Goal: Navigation & Orientation: Find specific page/section

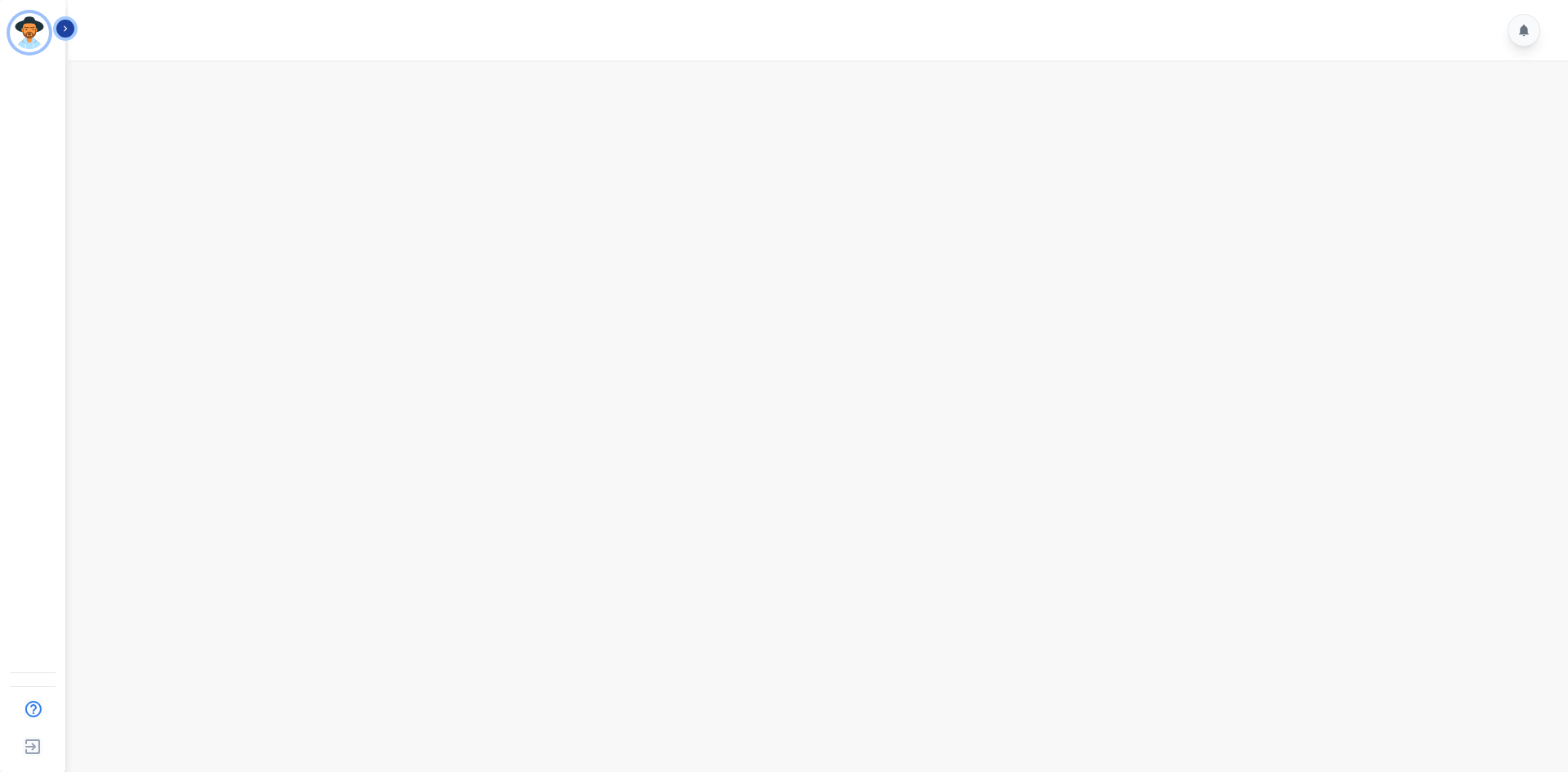
click at [63, 35] on button "Icon description" at bounding box center [64, 28] width 18 height 18
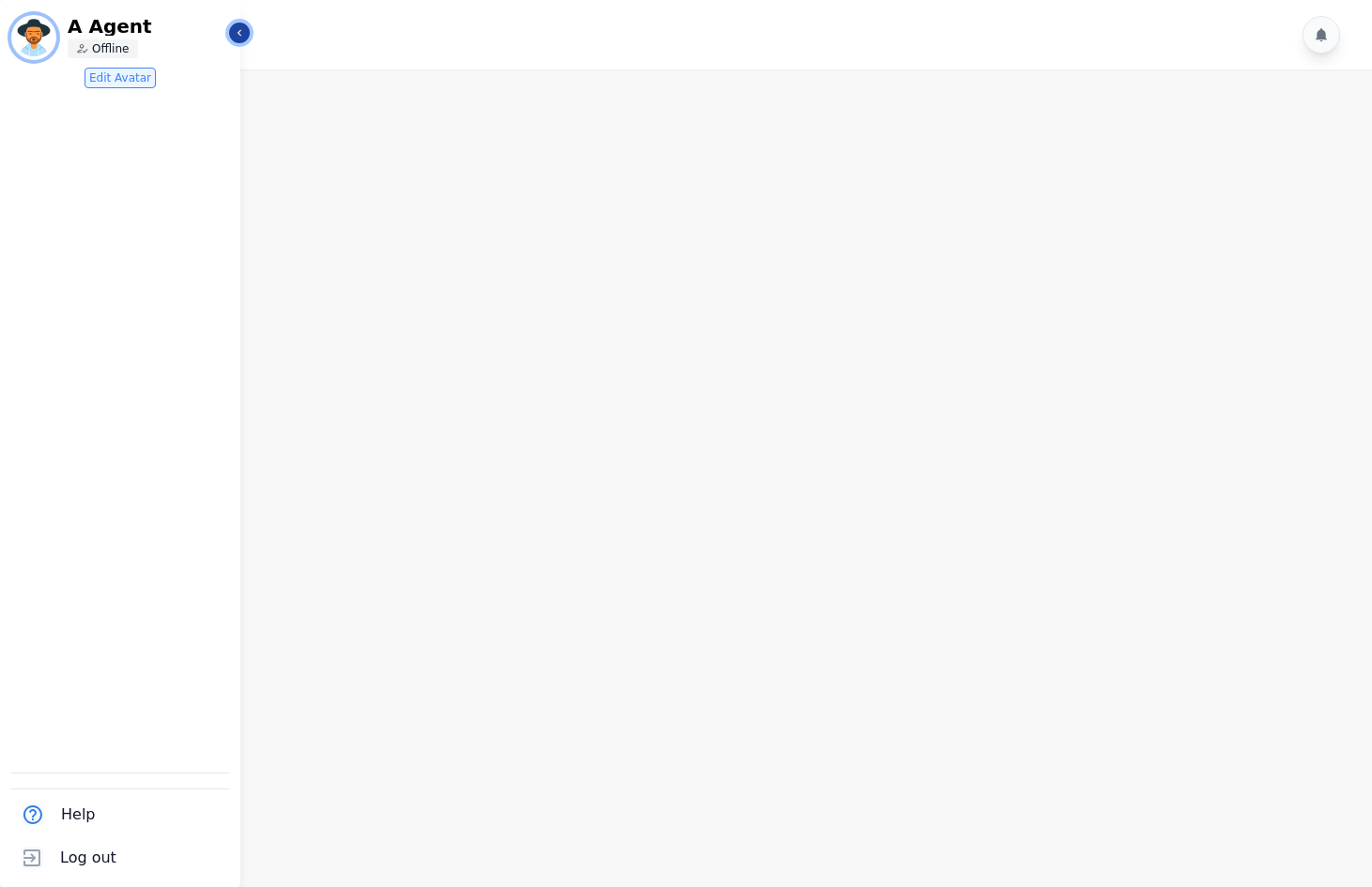
click at [234, 38] on icon "Sidebar" at bounding box center [239, 32] width 13 height 13
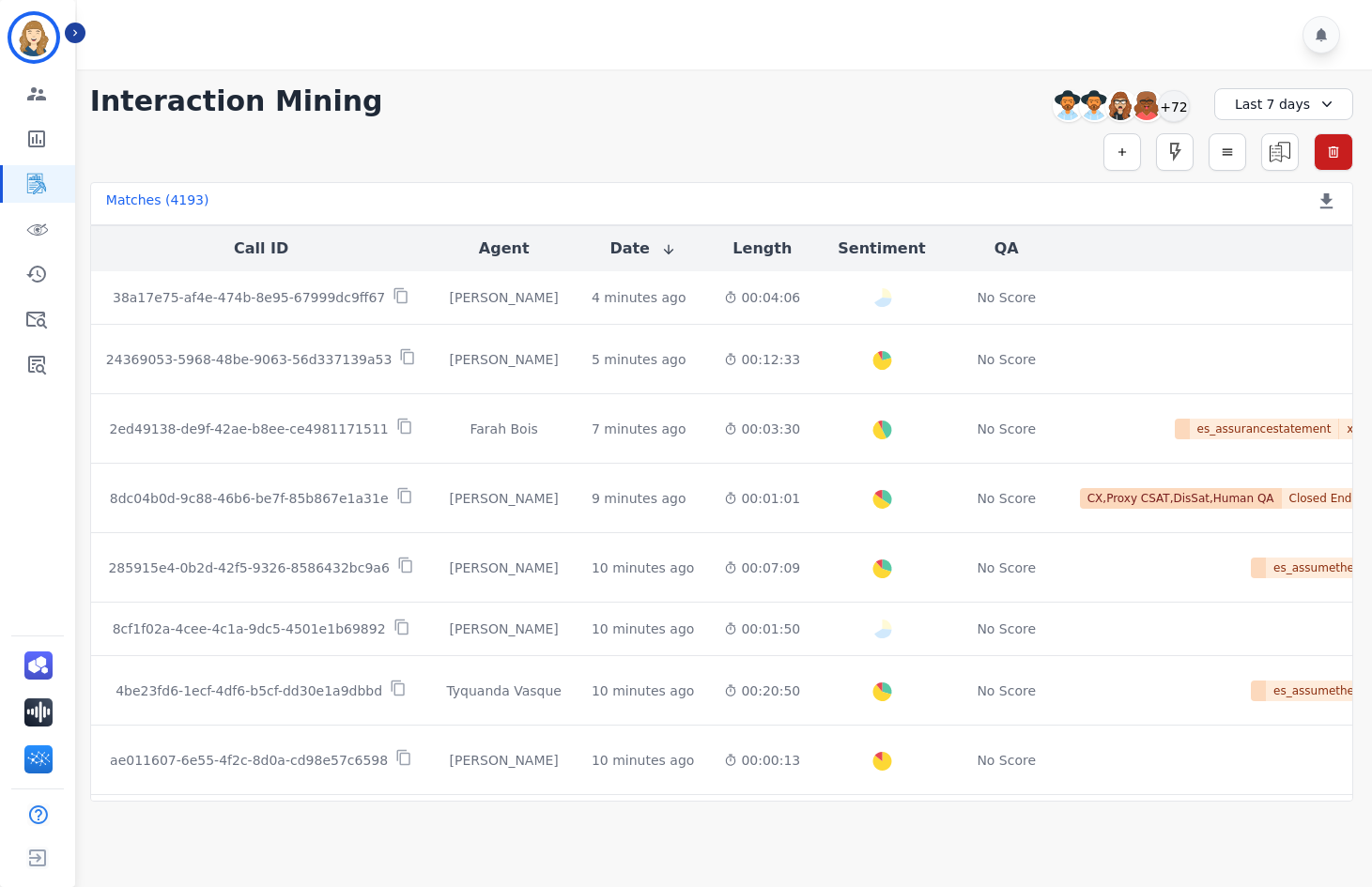
click at [918, 130] on div "**********" at bounding box center [722, 435] width 1301 height 732
click at [713, 138] on div "Simple Search Metric Search Advanced Search Saved Rules Clear Filters" at bounding box center [721, 152] width 1263 height 38
click at [72, 33] on icon "Sidebar" at bounding box center [74, 32] width 13 height 13
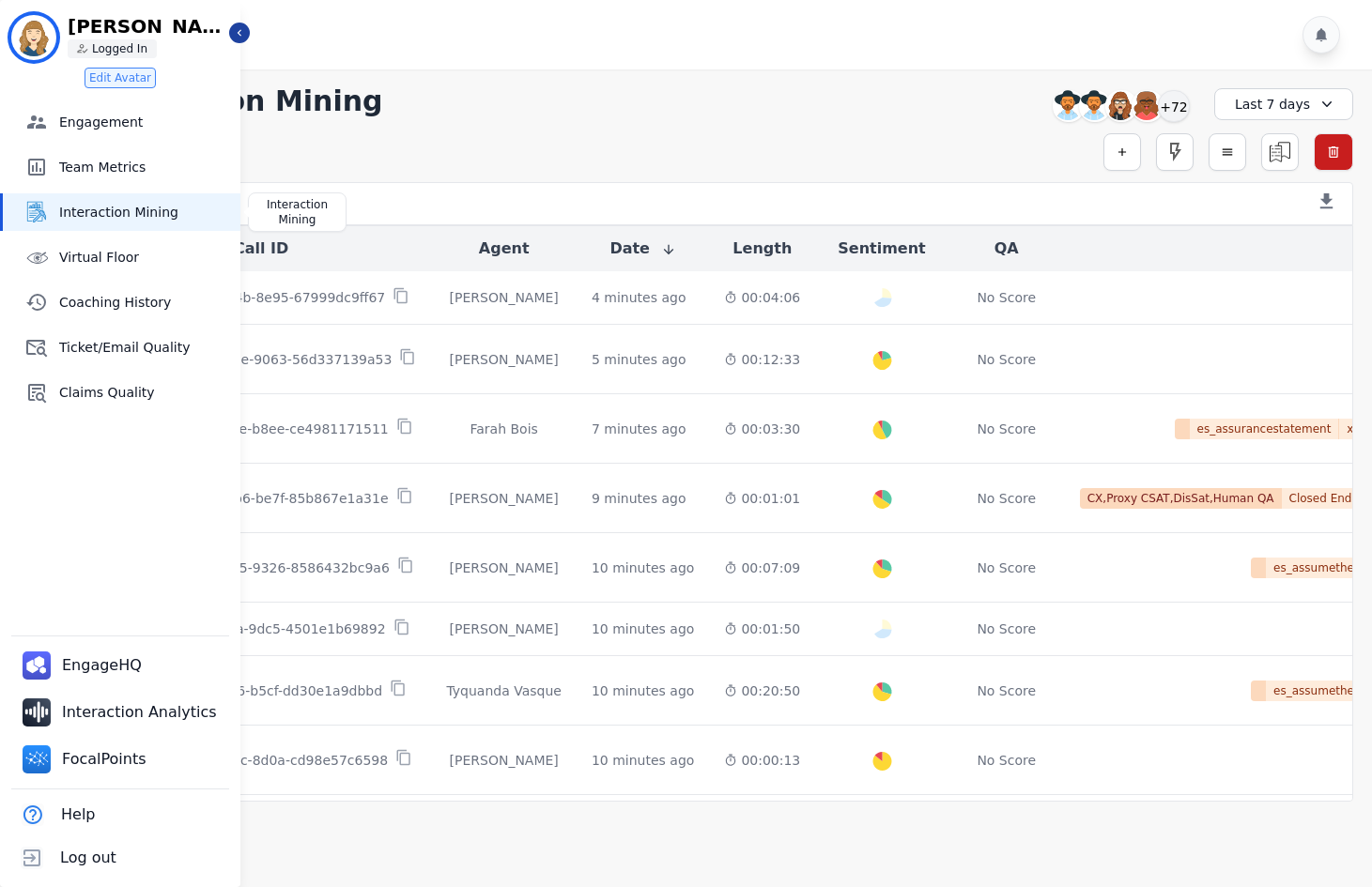
click at [102, 213] on span "Interaction Mining" at bounding box center [146, 212] width 174 height 19
click at [135, 136] on link "Engagement" at bounding box center [122, 122] width 238 height 38
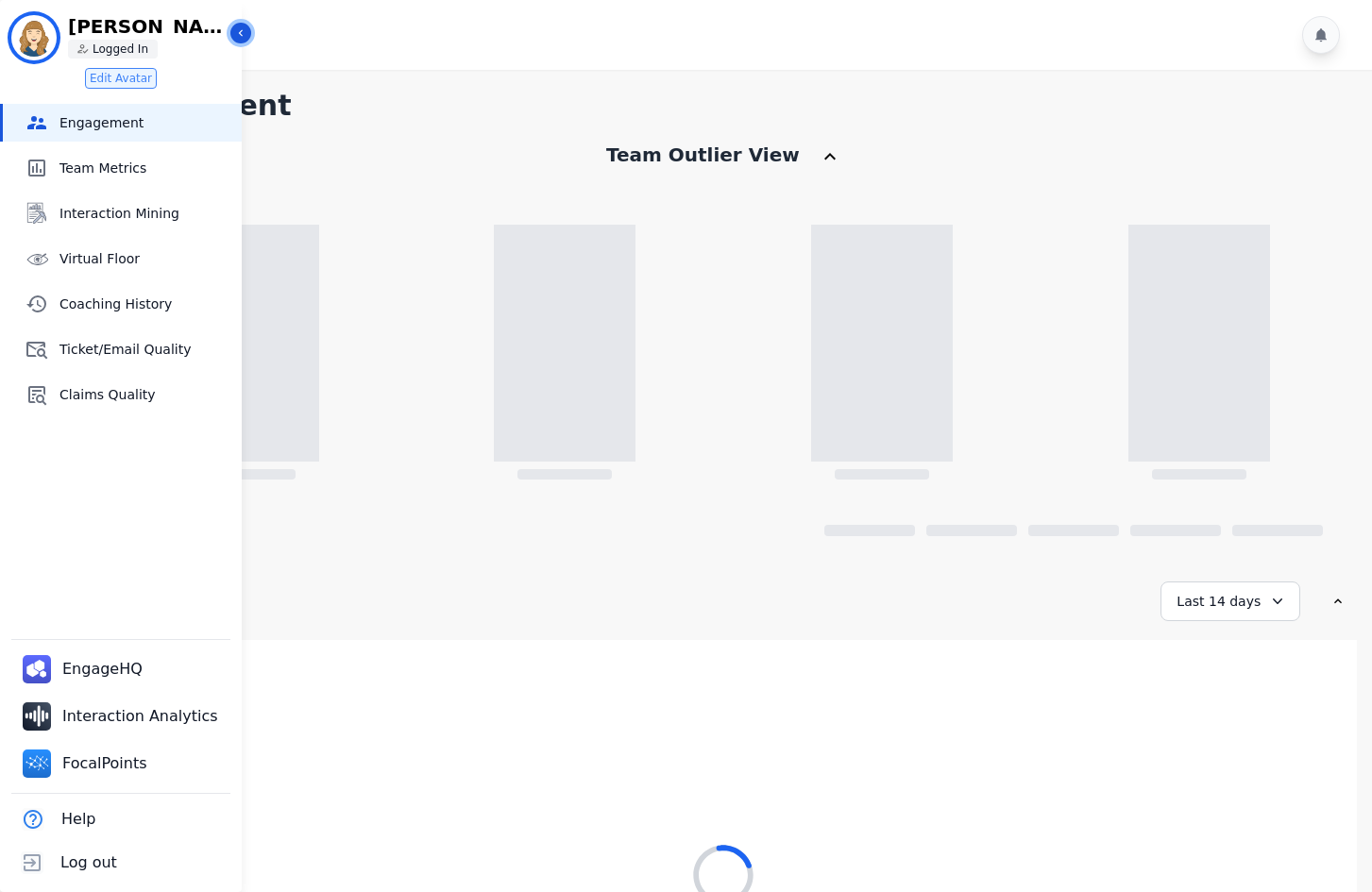
click at [240, 37] on icon "Sidebar" at bounding box center [240, 32] width 13 height 13
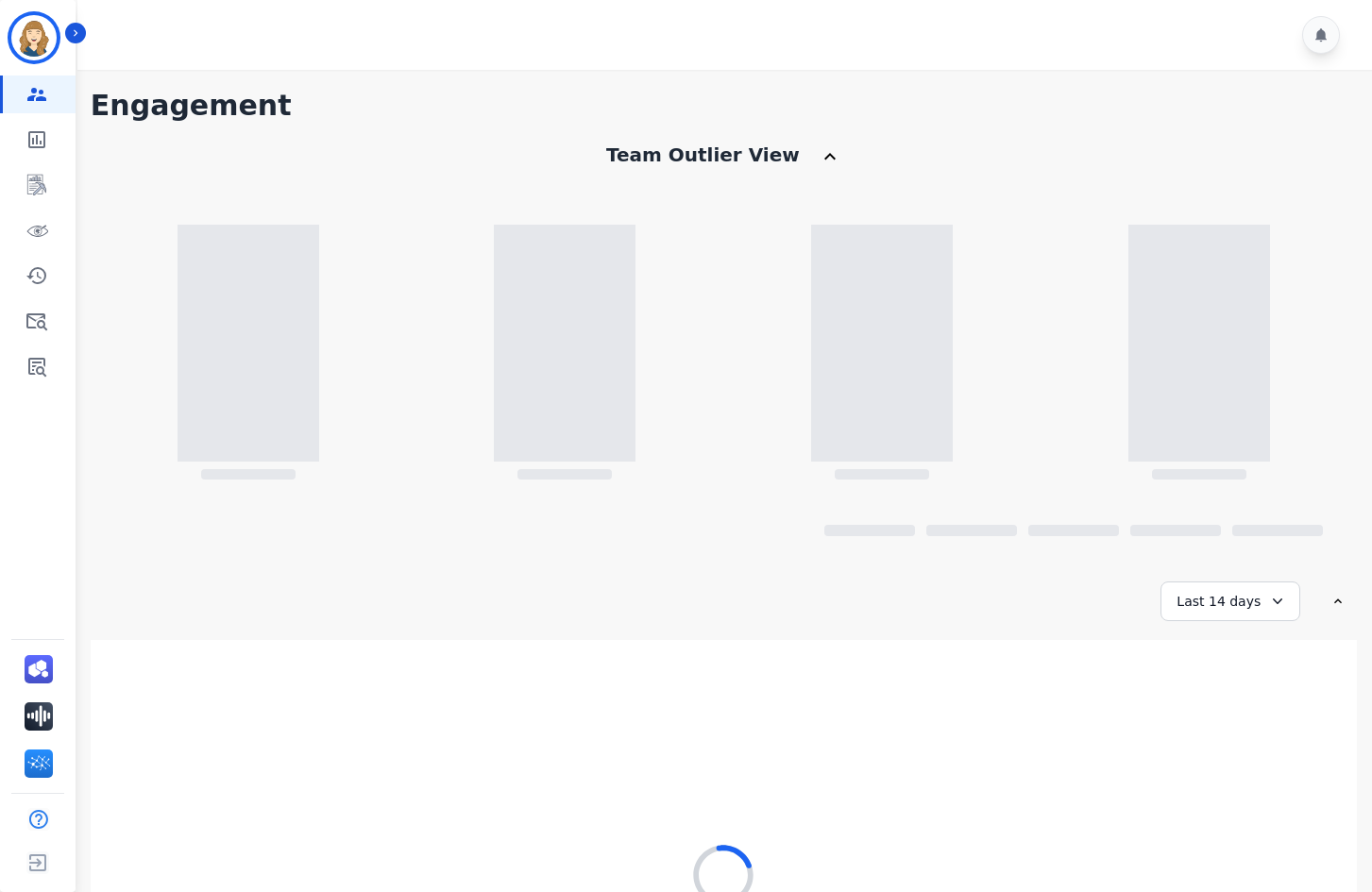
click at [83, 24] on div at bounding box center [728, 34] width 1300 height 70
click at [83, 38] on button "Icon description" at bounding box center [75, 32] width 21 height 21
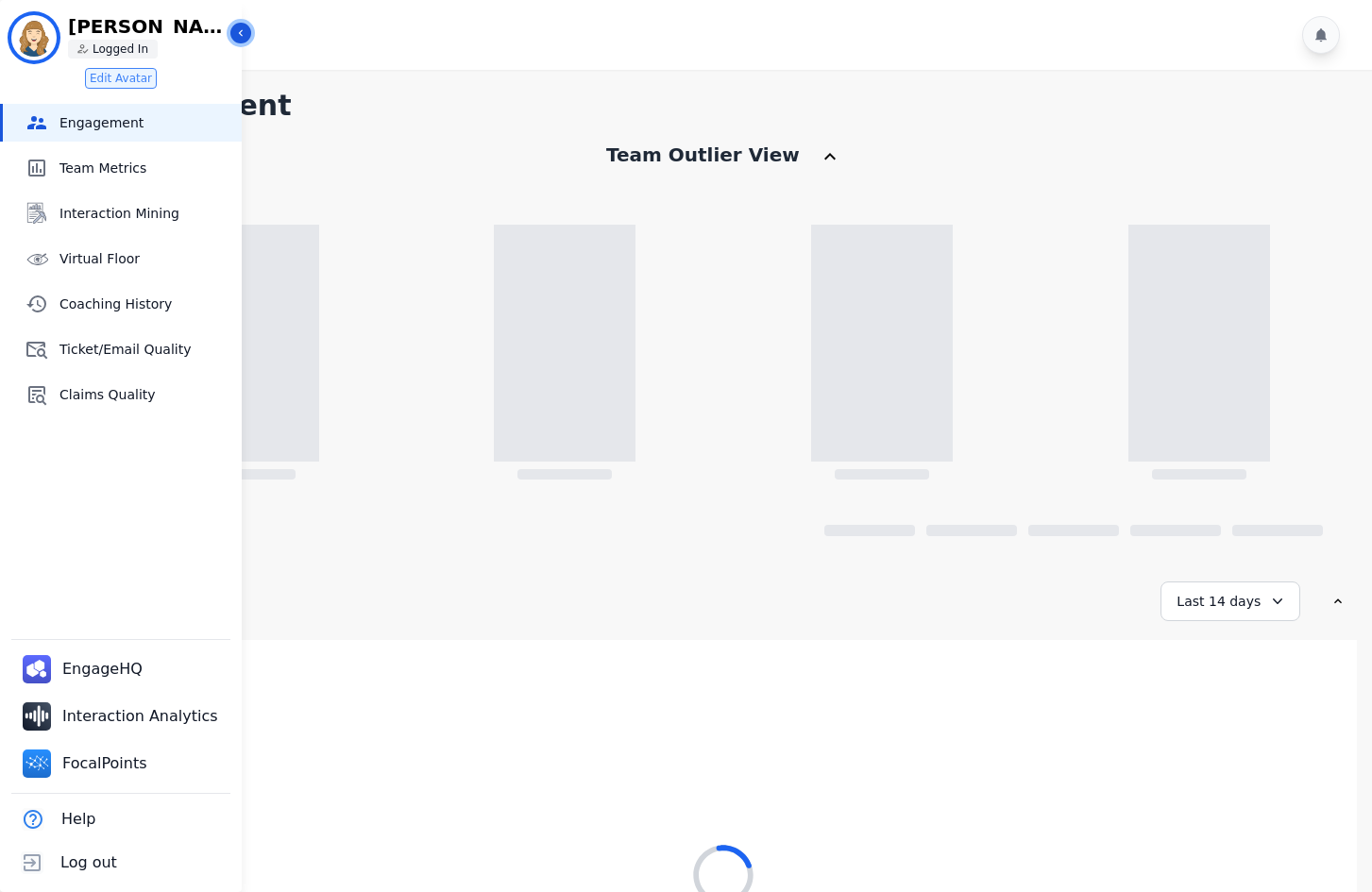
click at [230, 38] on aside "[PERSON_NAME] ID: [PERSON_NAME] Logged In Edit Avatar Engagement Engagement Tea…" at bounding box center [121, 446] width 242 height 892
click at [235, 37] on icon "Sidebar" at bounding box center [240, 32] width 13 height 13
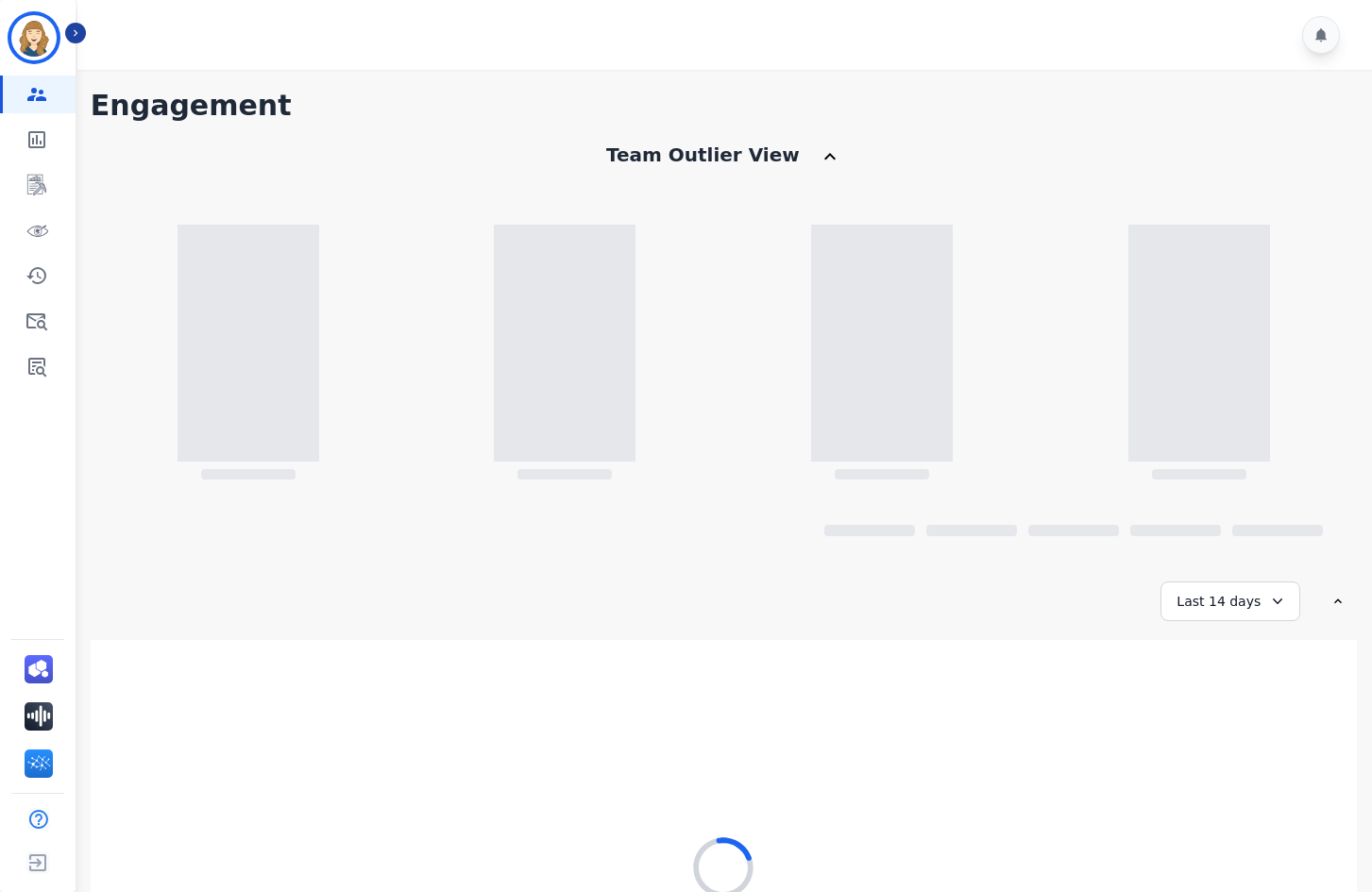
click at [547, 26] on div at bounding box center [728, 34] width 1300 height 70
click at [796, 157] on div "Team Outlier View" at bounding box center [724, 164] width 1267 height 45
click at [819, 157] on icon at bounding box center [830, 156] width 23 height 23
click at [77, 31] on icon "Sidebar" at bounding box center [75, 32] width 13 height 13
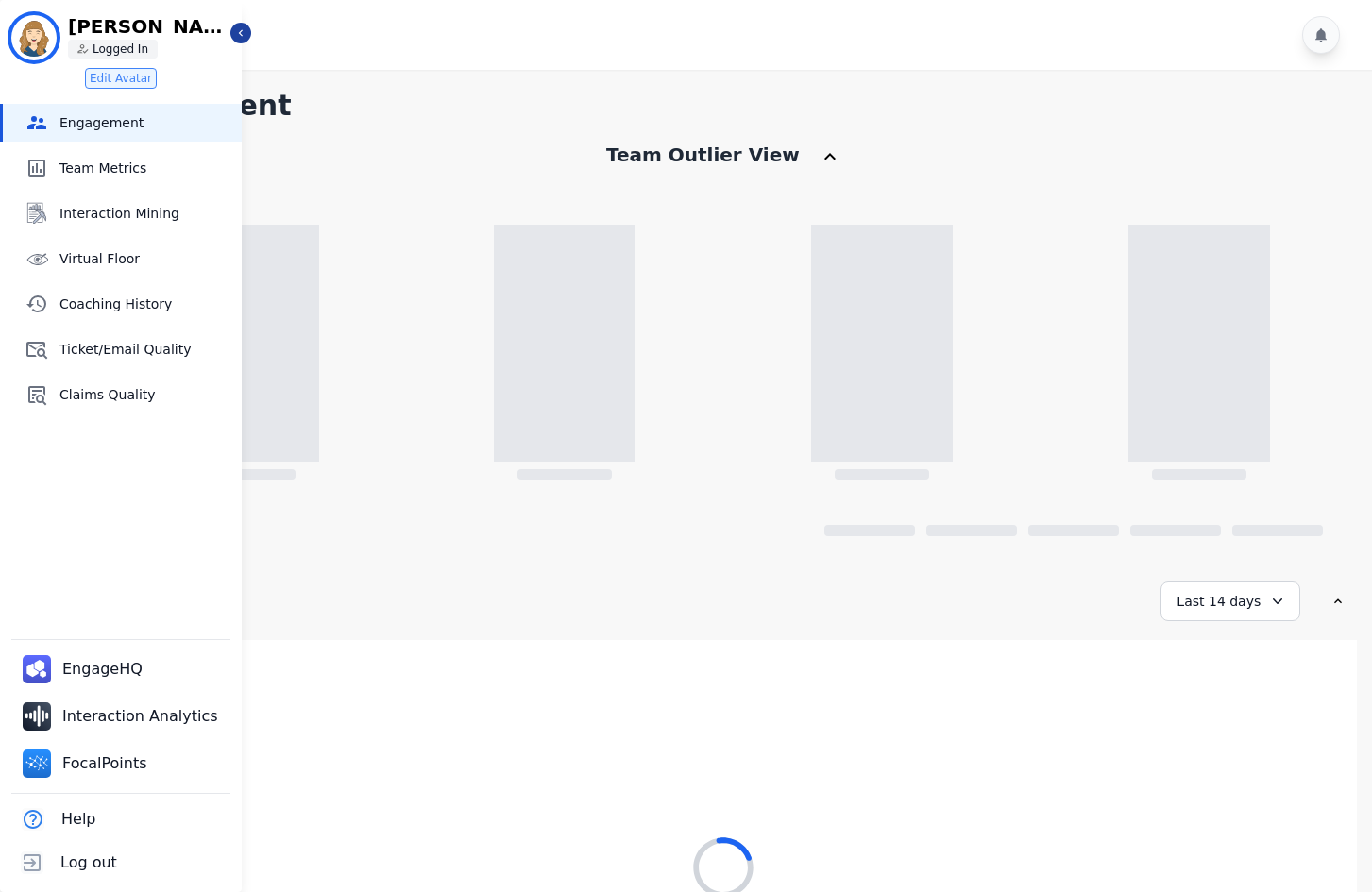
click at [255, 35] on div at bounding box center [728, 34] width 1300 height 70
click at [247, 39] on button "Icon description" at bounding box center [240, 32] width 21 height 21
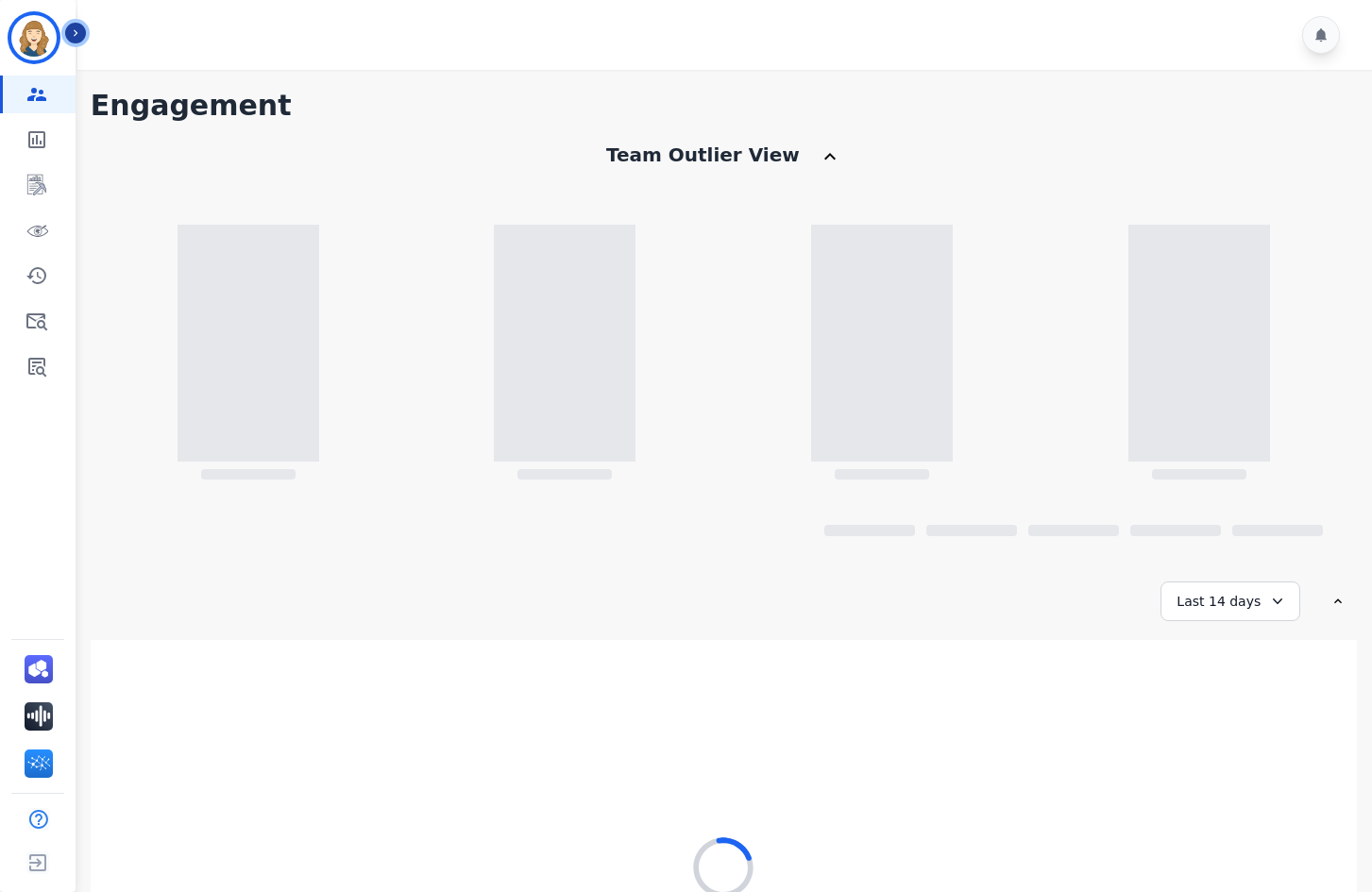
click at [73, 29] on icon "Sidebar" at bounding box center [75, 32] width 13 height 13
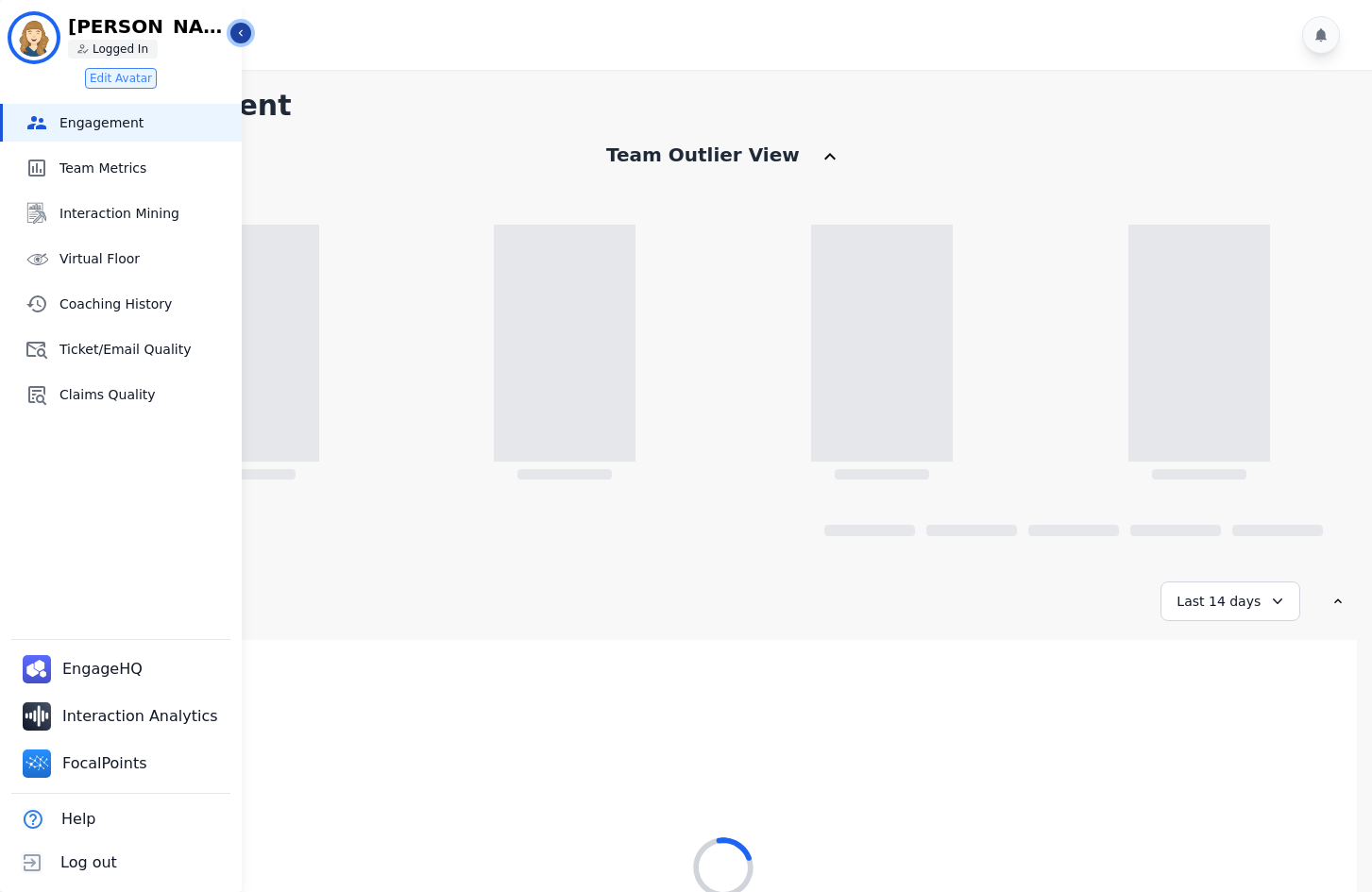
click at [240, 35] on icon "Sidebar" at bounding box center [240, 32] width 13 height 13
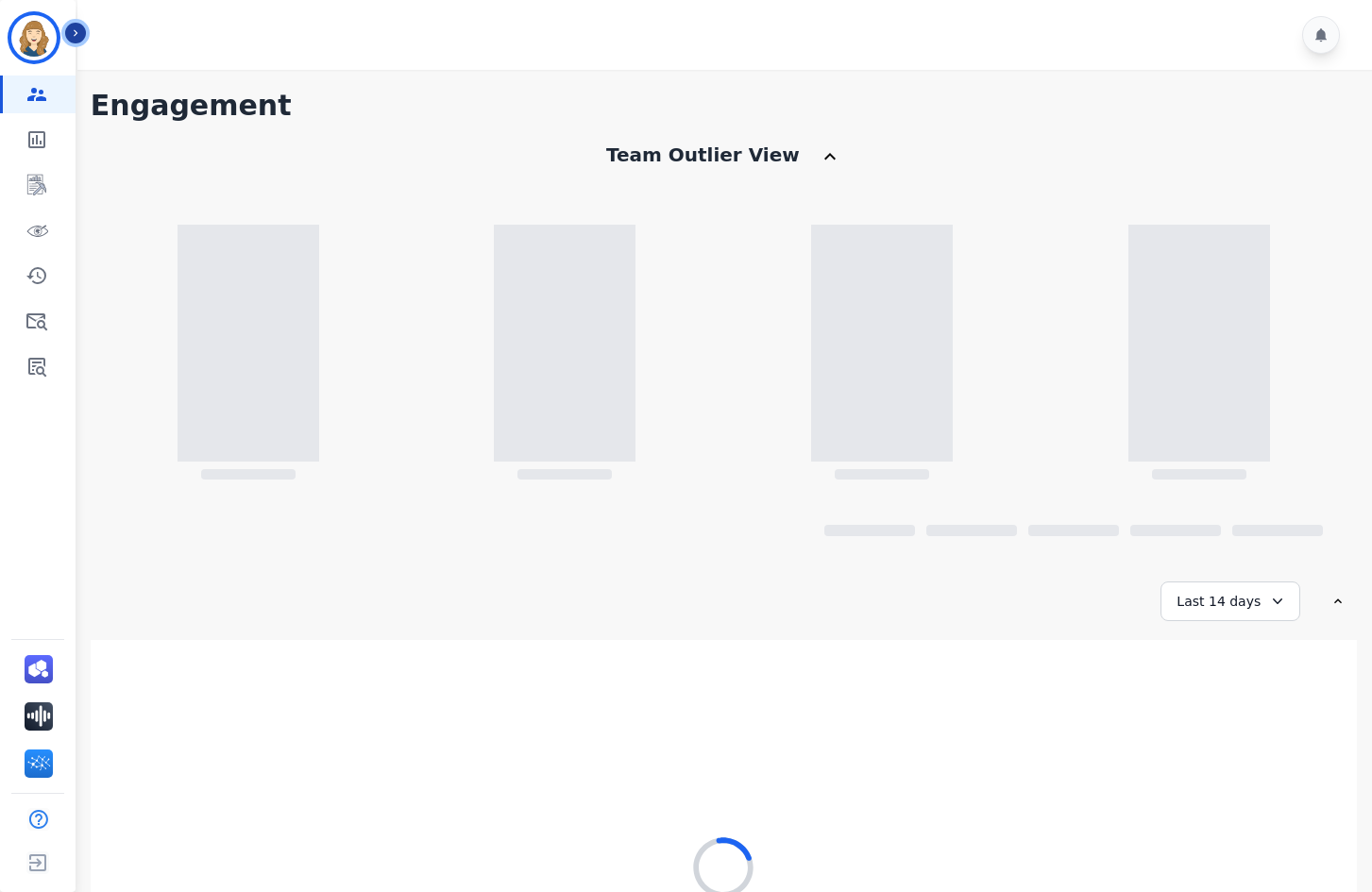
click at [74, 33] on icon "Sidebar" at bounding box center [75, 32] width 13 height 13
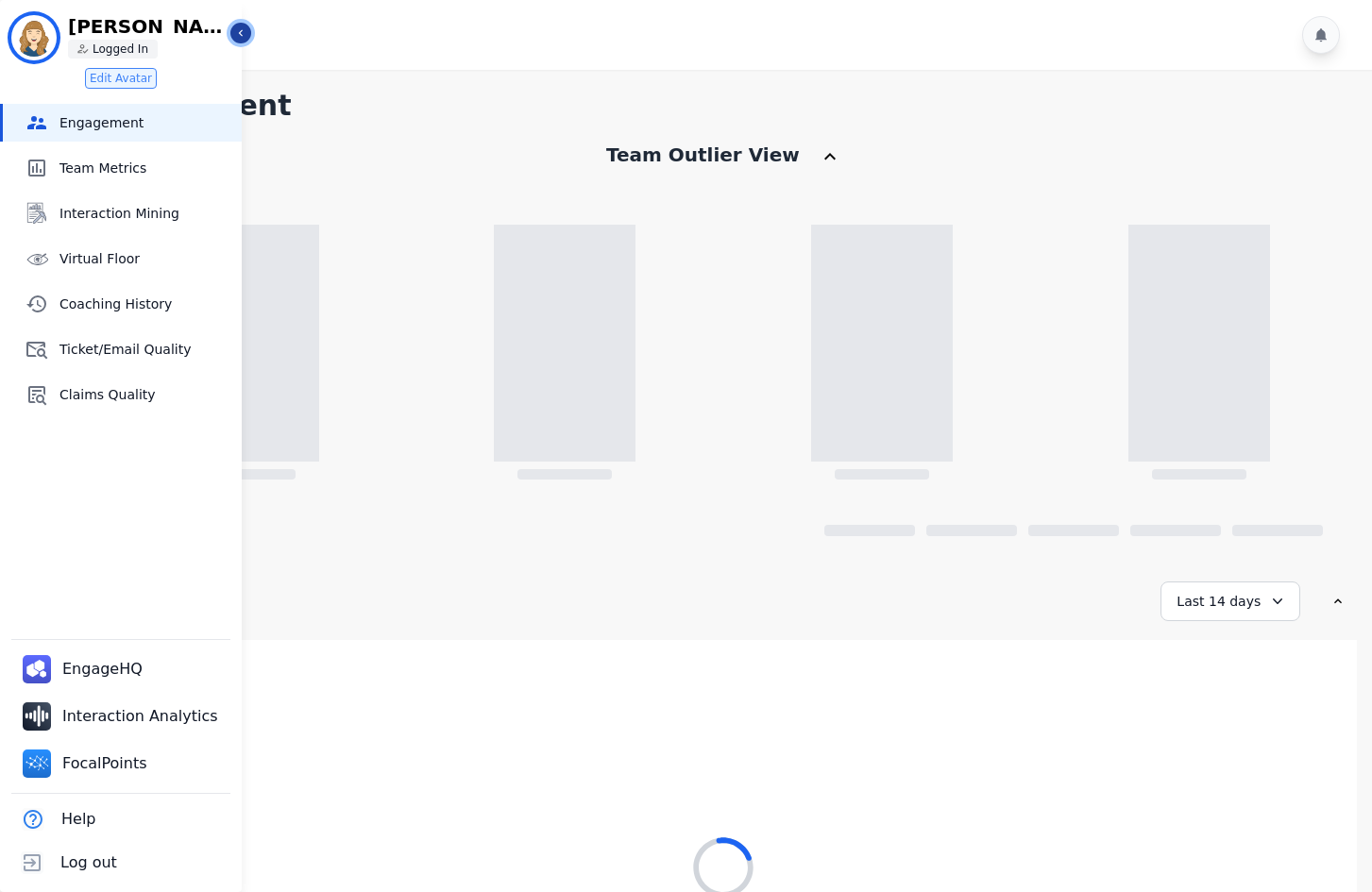
click at [232, 32] on button "Icon description" at bounding box center [240, 32] width 21 height 21
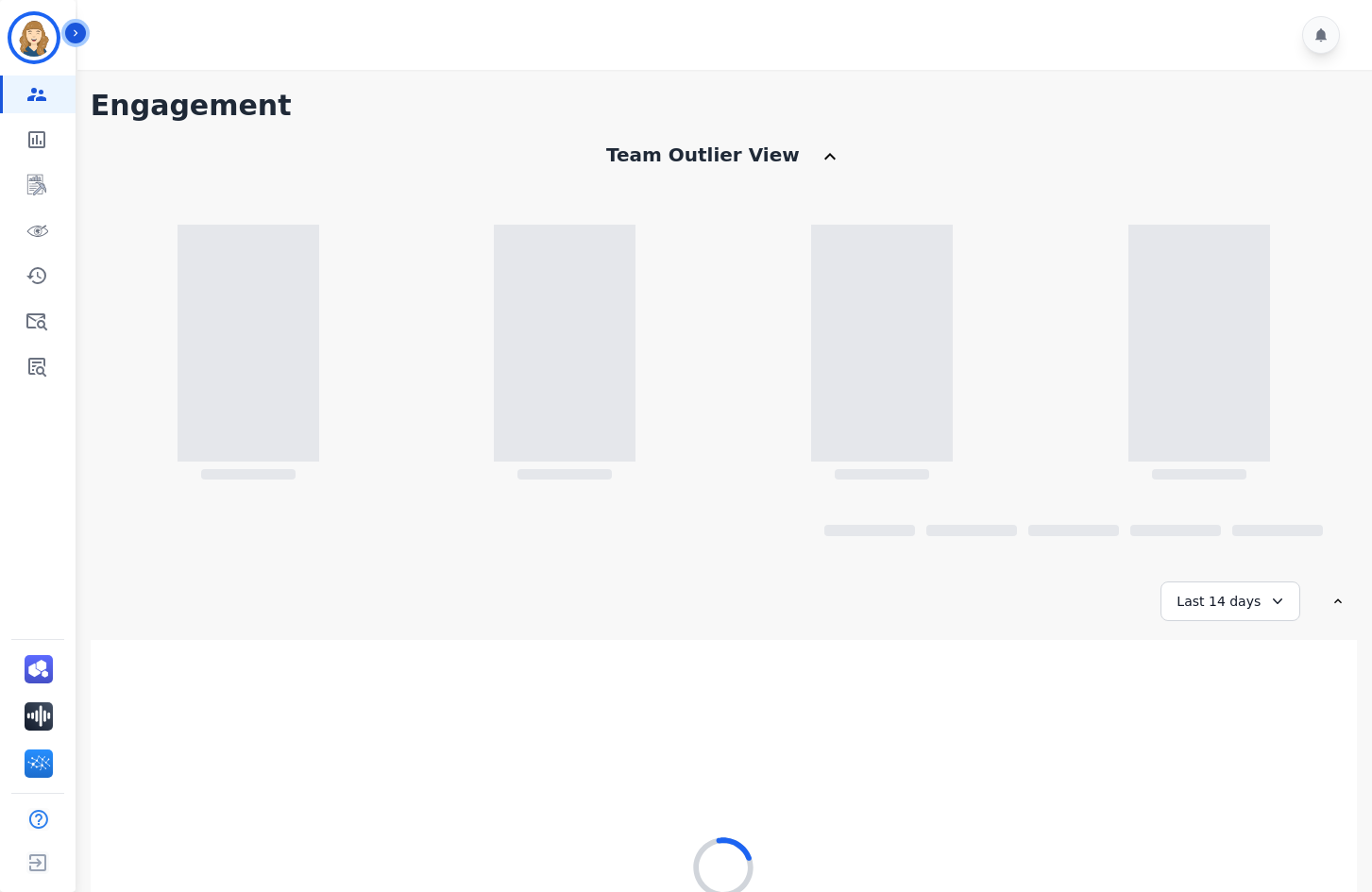
scroll to position [220, 0]
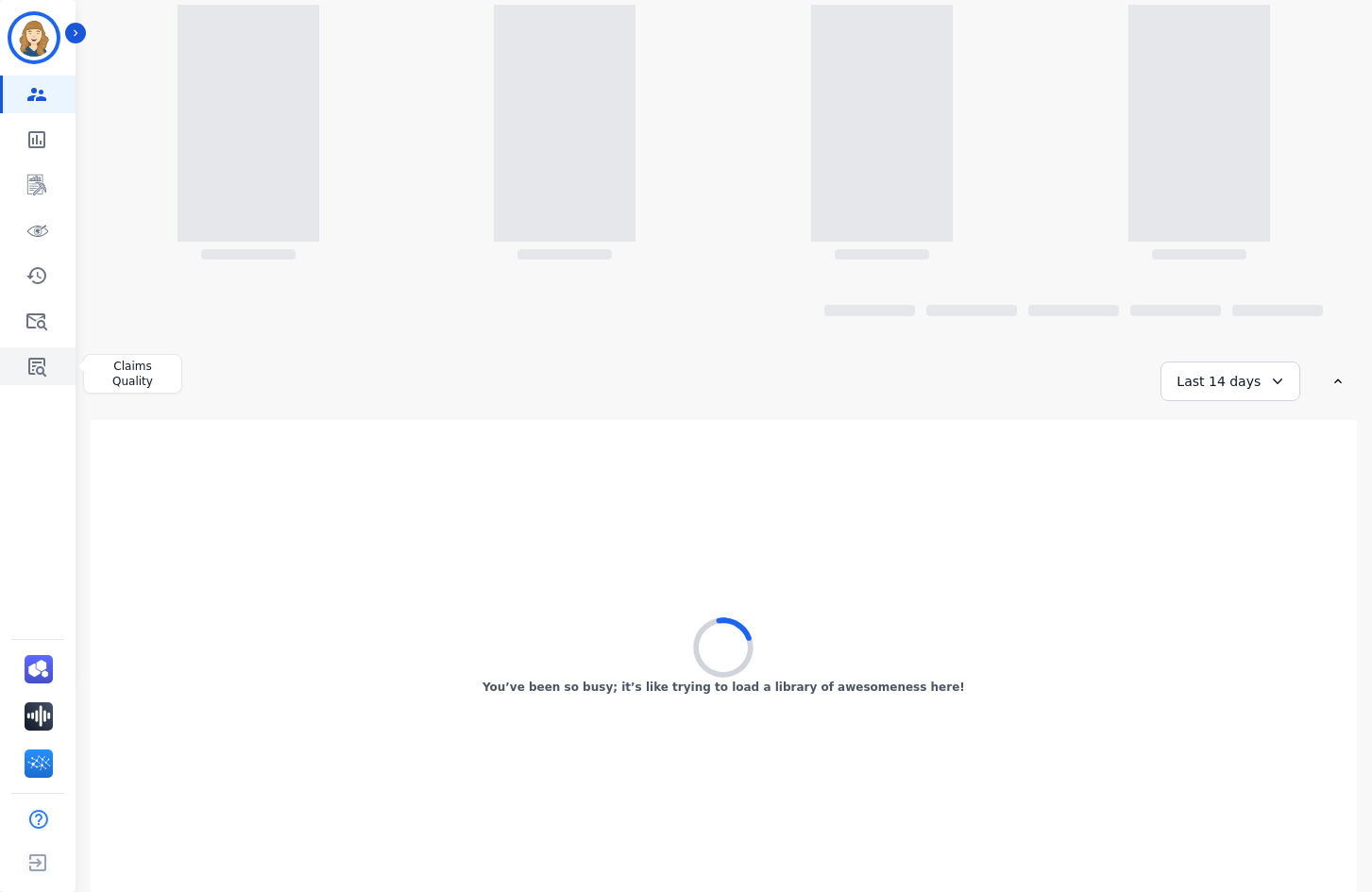
click at [54, 371] on link "Sidebar" at bounding box center [39, 366] width 73 height 38
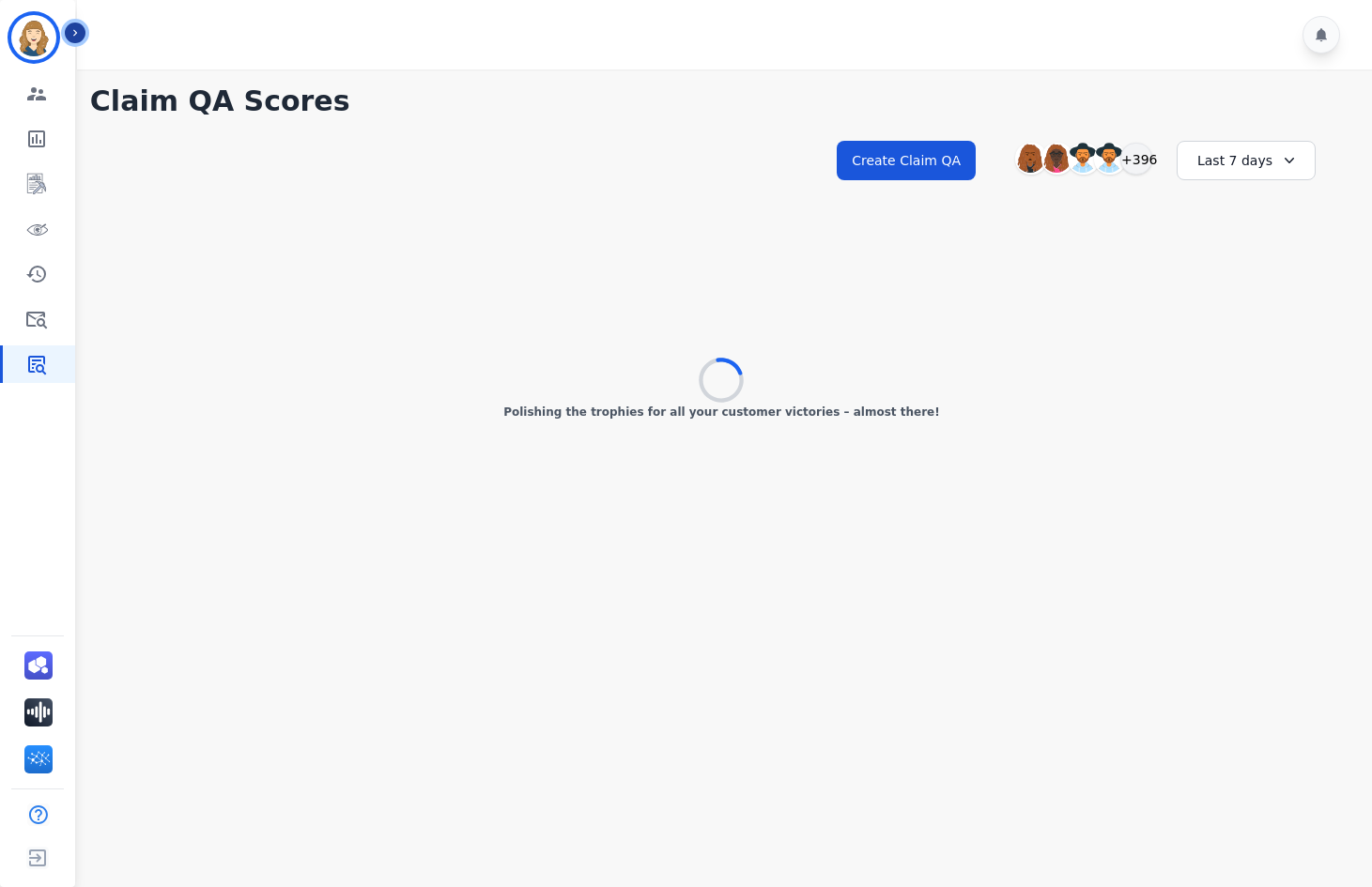
click at [84, 31] on button "Icon description" at bounding box center [74, 32] width 20 height 20
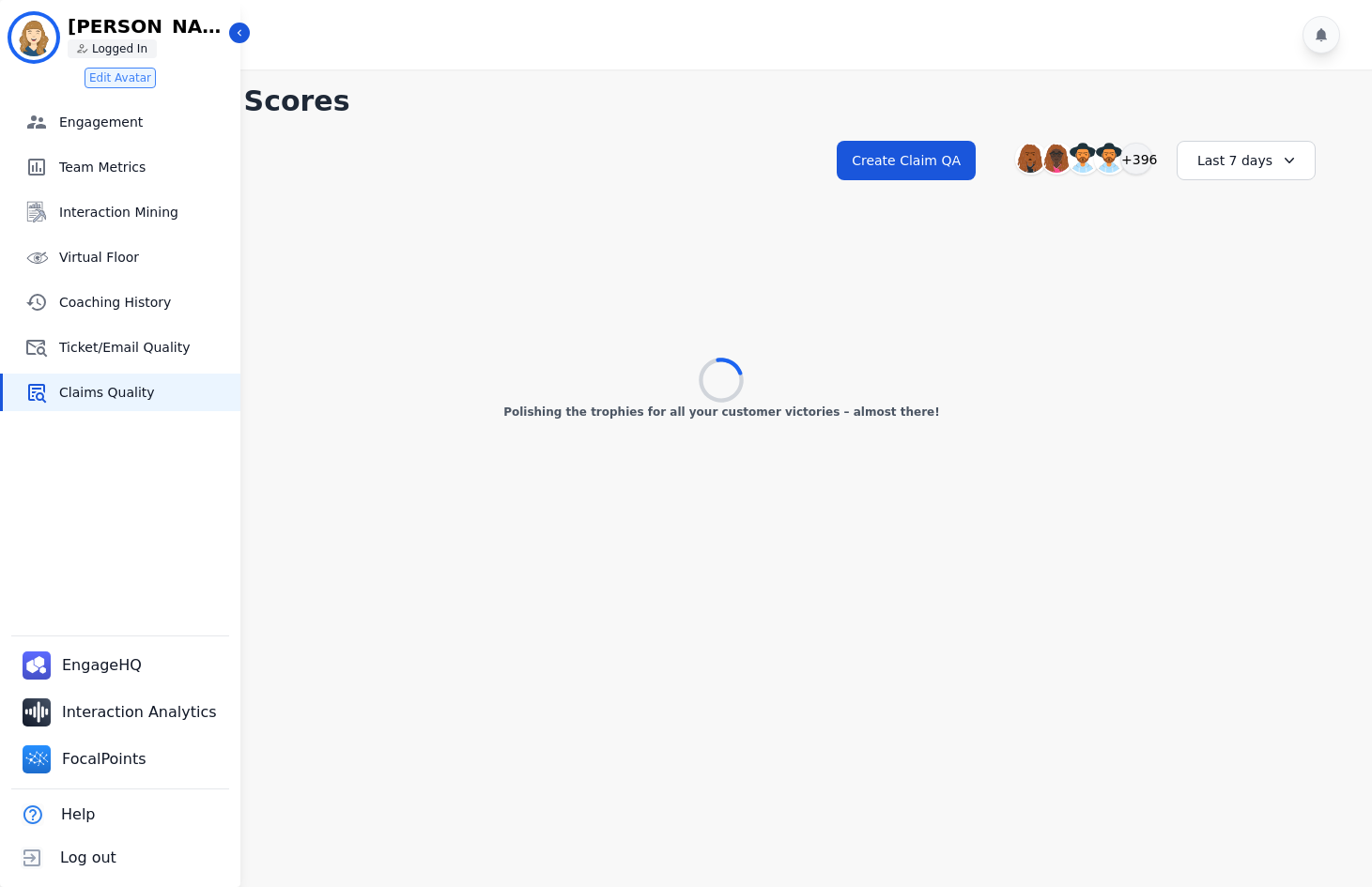
click at [115, 25] on p "[PERSON_NAME]" at bounding box center [147, 25] width 160 height 19
click at [237, 19] on li "[PERSON_NAME] ID: [PERSON_NAME] [PERSON_NAME] Logged In Edit Avatar" at bounding box center [120, 44] width 241 height 89
click at [237, 28] on icon "Sidebar" at bounding box center [239, 32] width 13 height 13
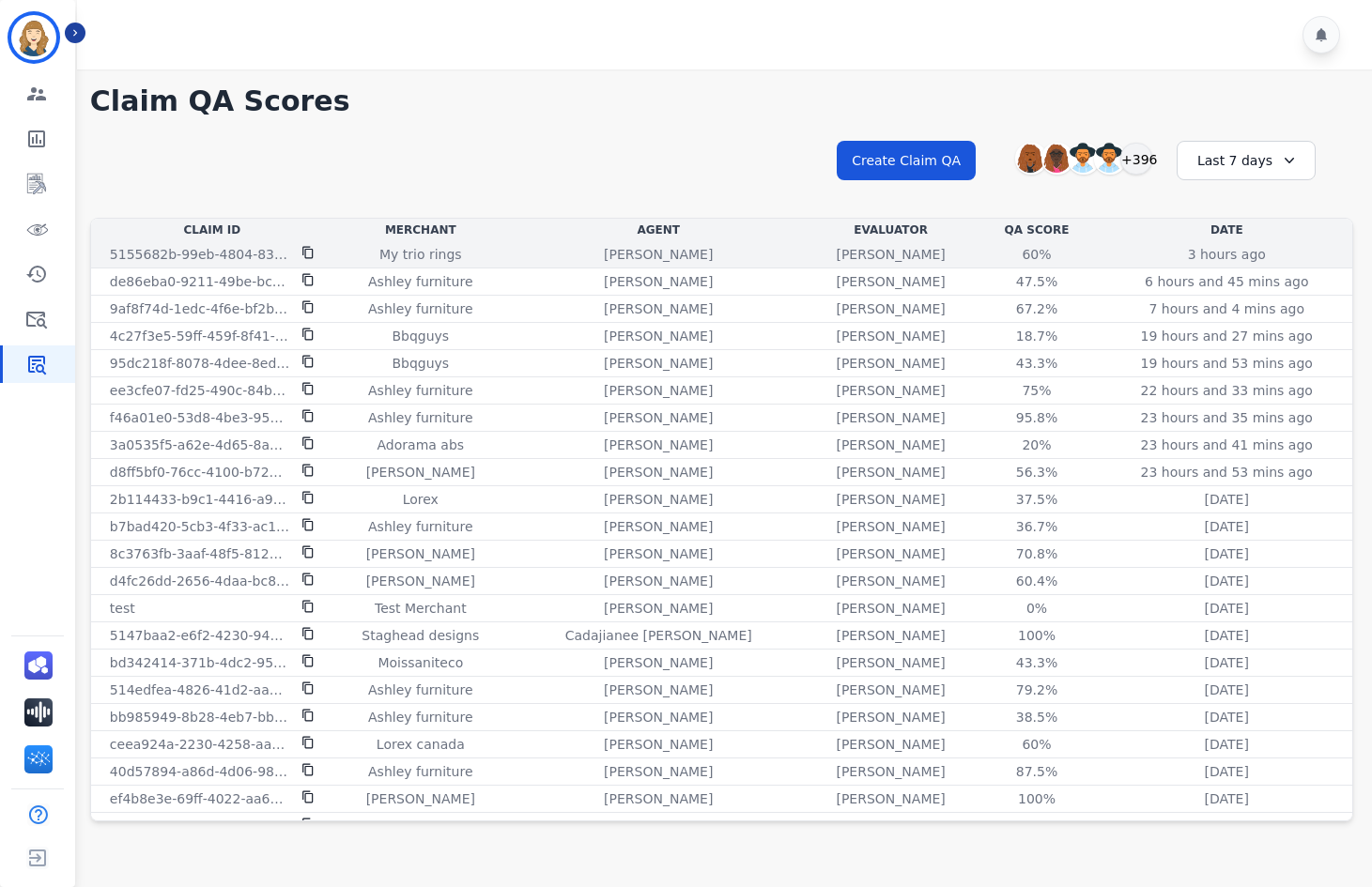
click at [385, 253] on div "My trio rings" at bounding box center [420, 253] width 167 height 19
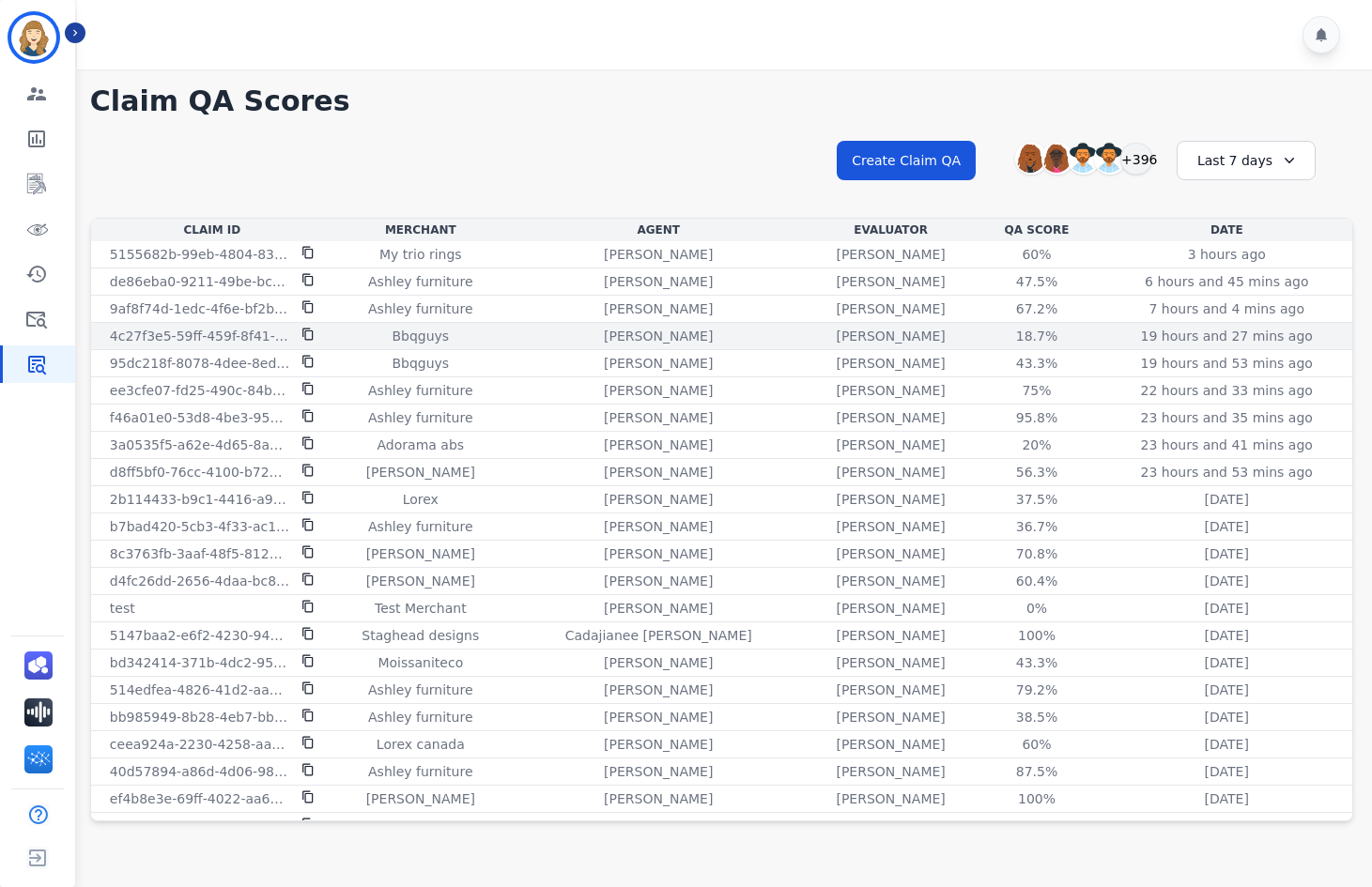
click at [443, 342] on p "Bbqguys" at bounding box center [420, 335] width 58 height 19
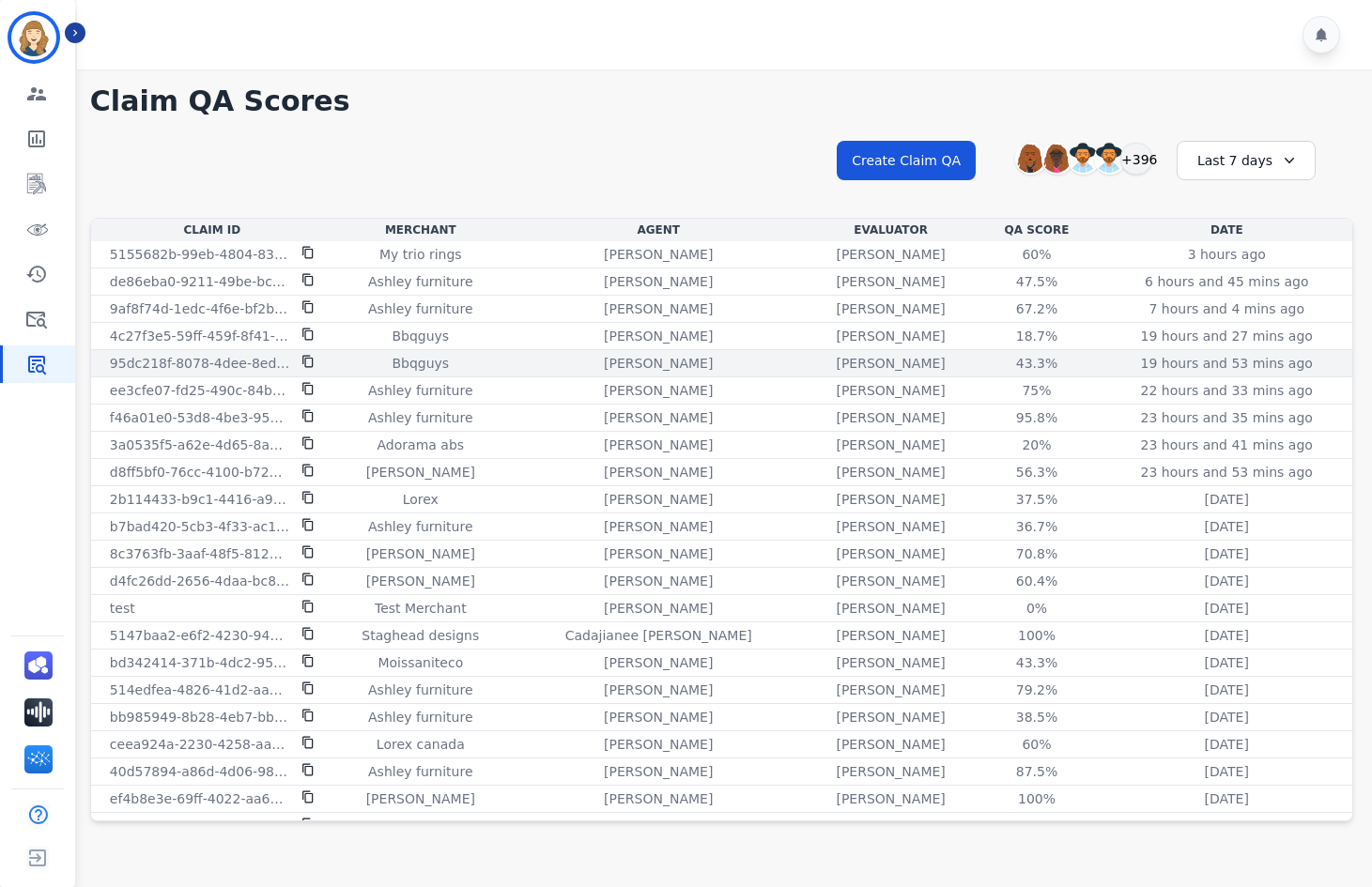
click at [231, 353] on td "95dc218f-8078-4dee-8ed3-f74438696248" at bounding box center [212, 364] width 242 height 27
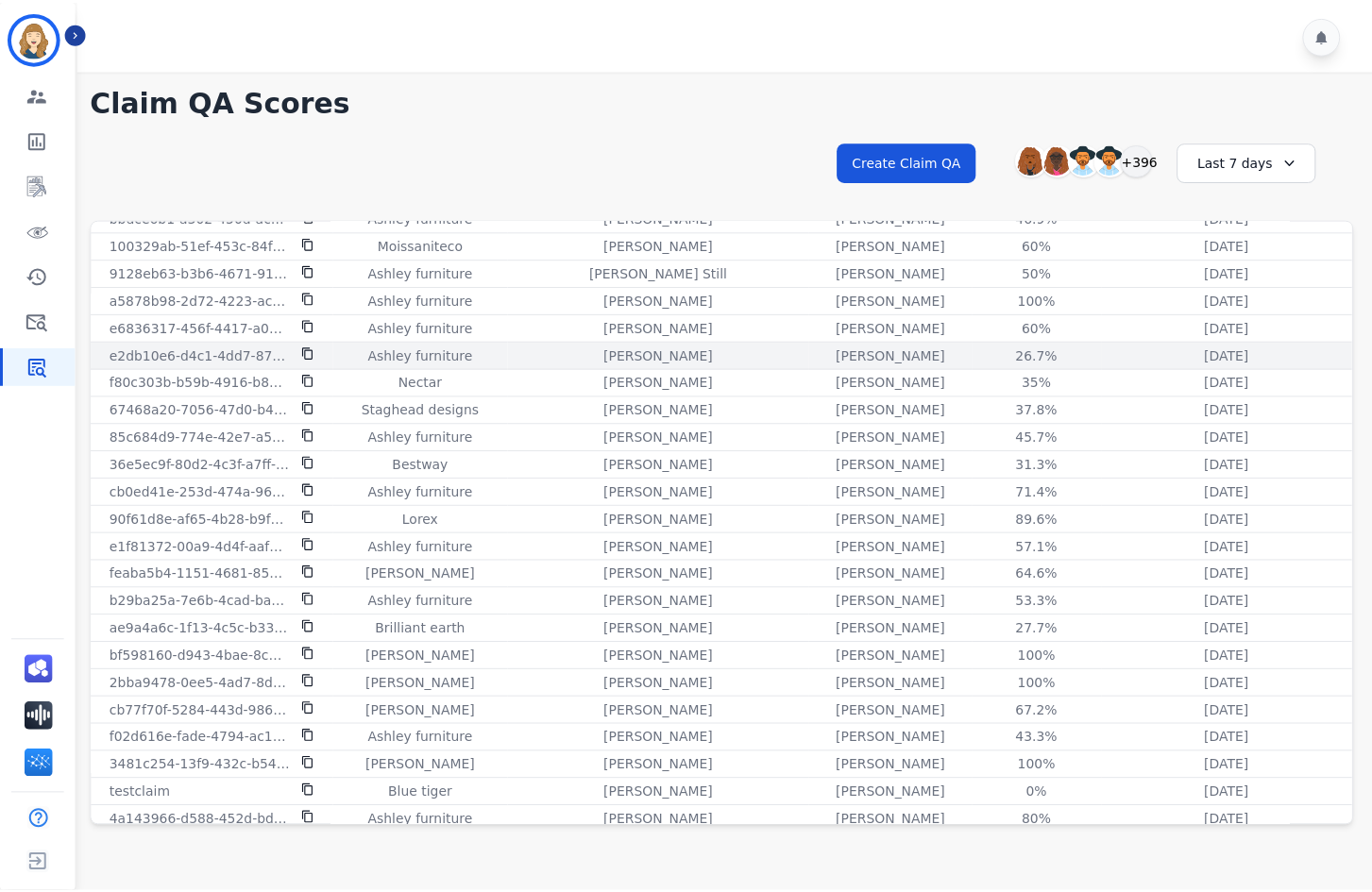
scroll to position [1205, 0]
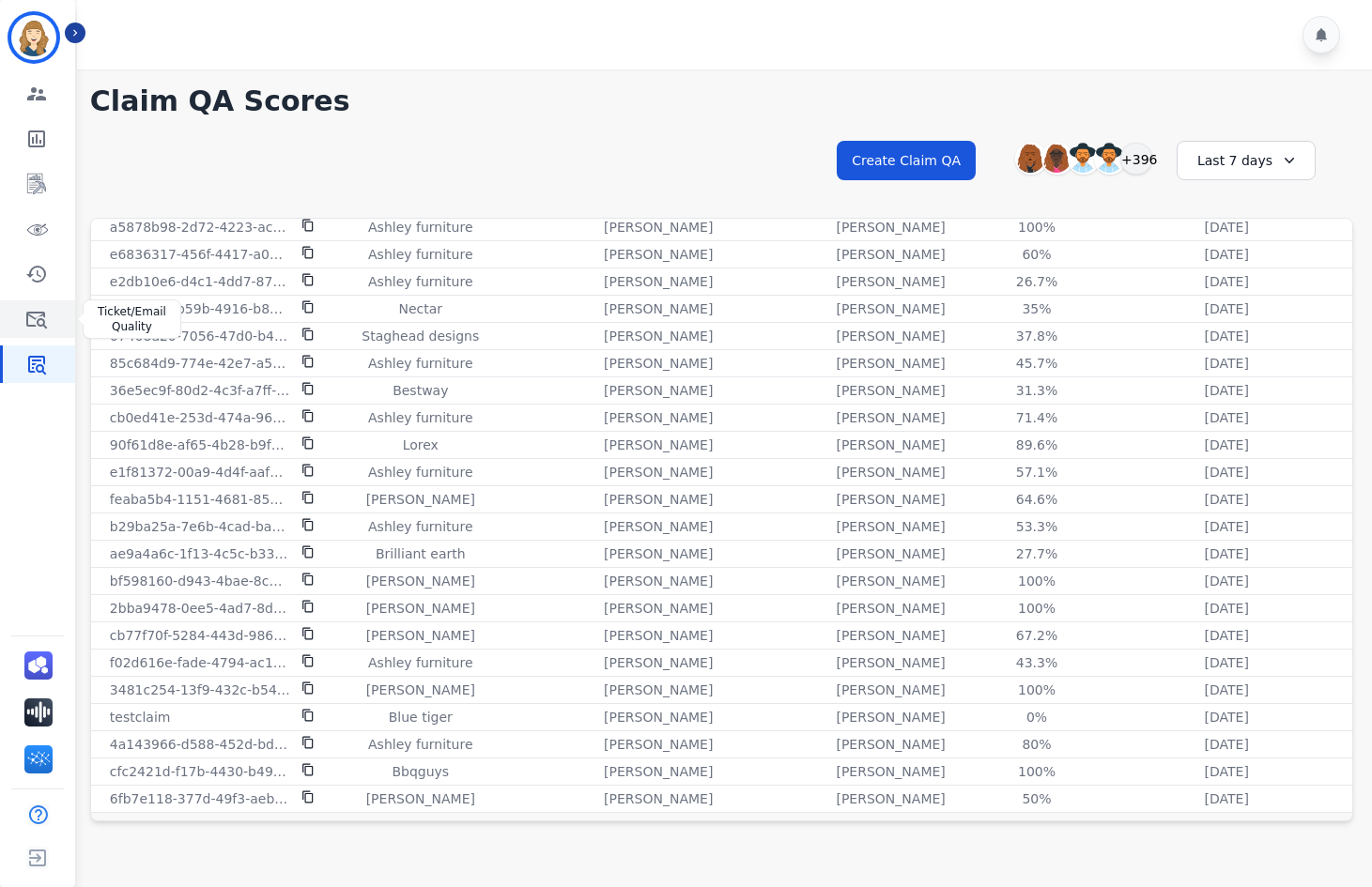
click at [29, 328] on icon "Sidebar" at bounding box center [36, 319] width 22 height 22
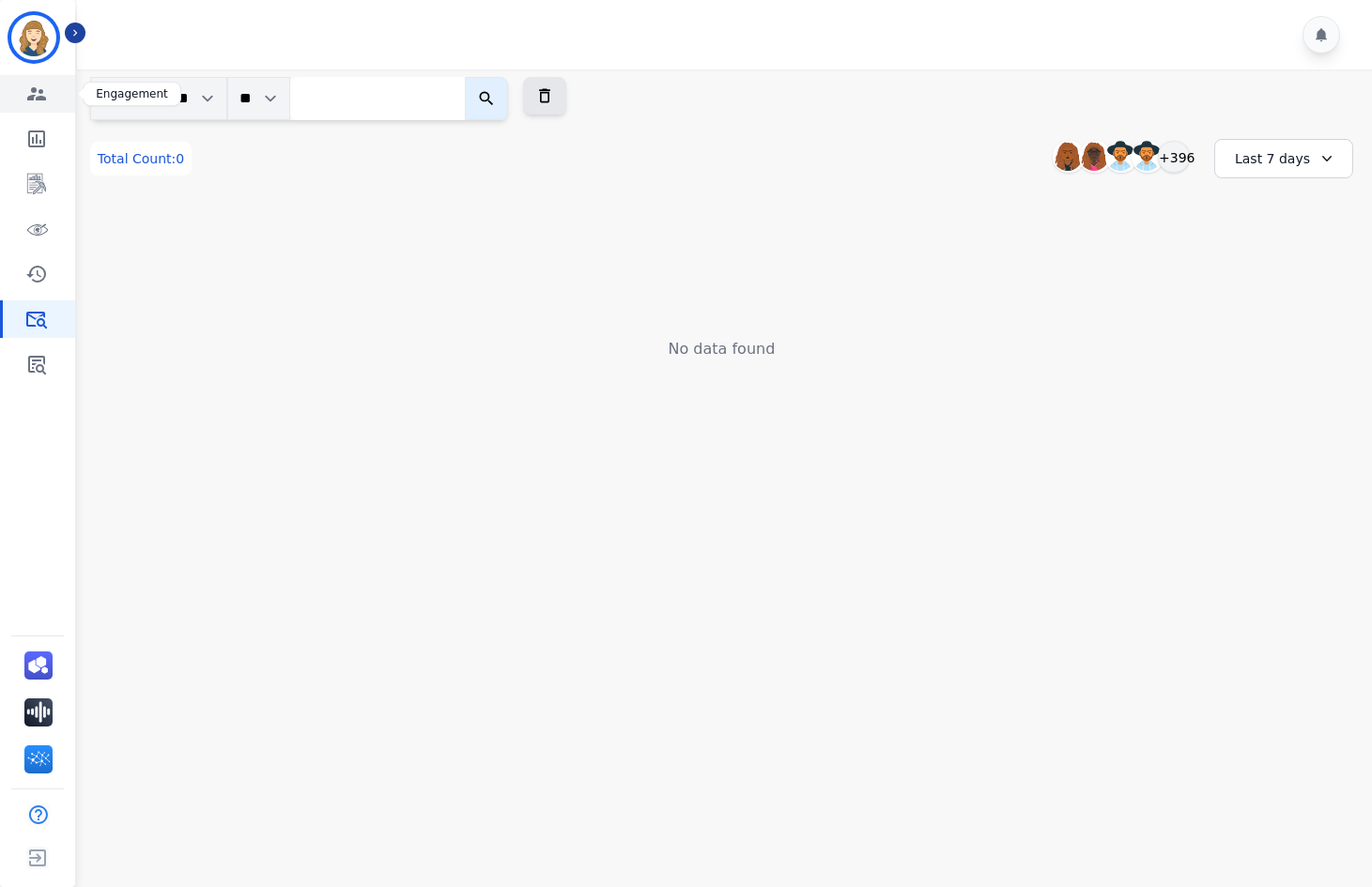
click at [32, 95] on icon "Sidebar" at bounding box center [36, 94] width 22 height 22
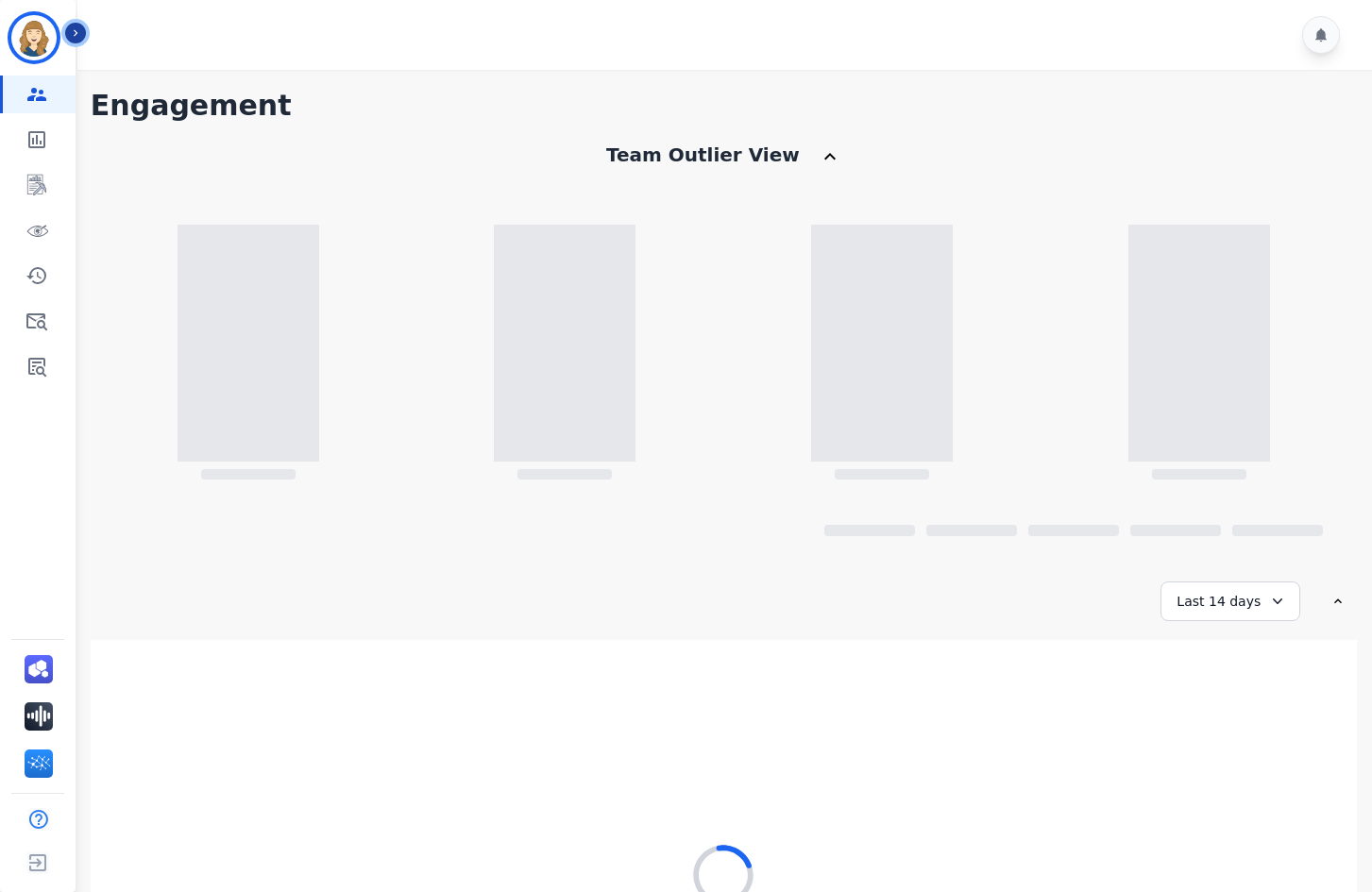
click at [71, 37] on icon "Sidebar" at bounding box center [75, 32] width 13 height 13
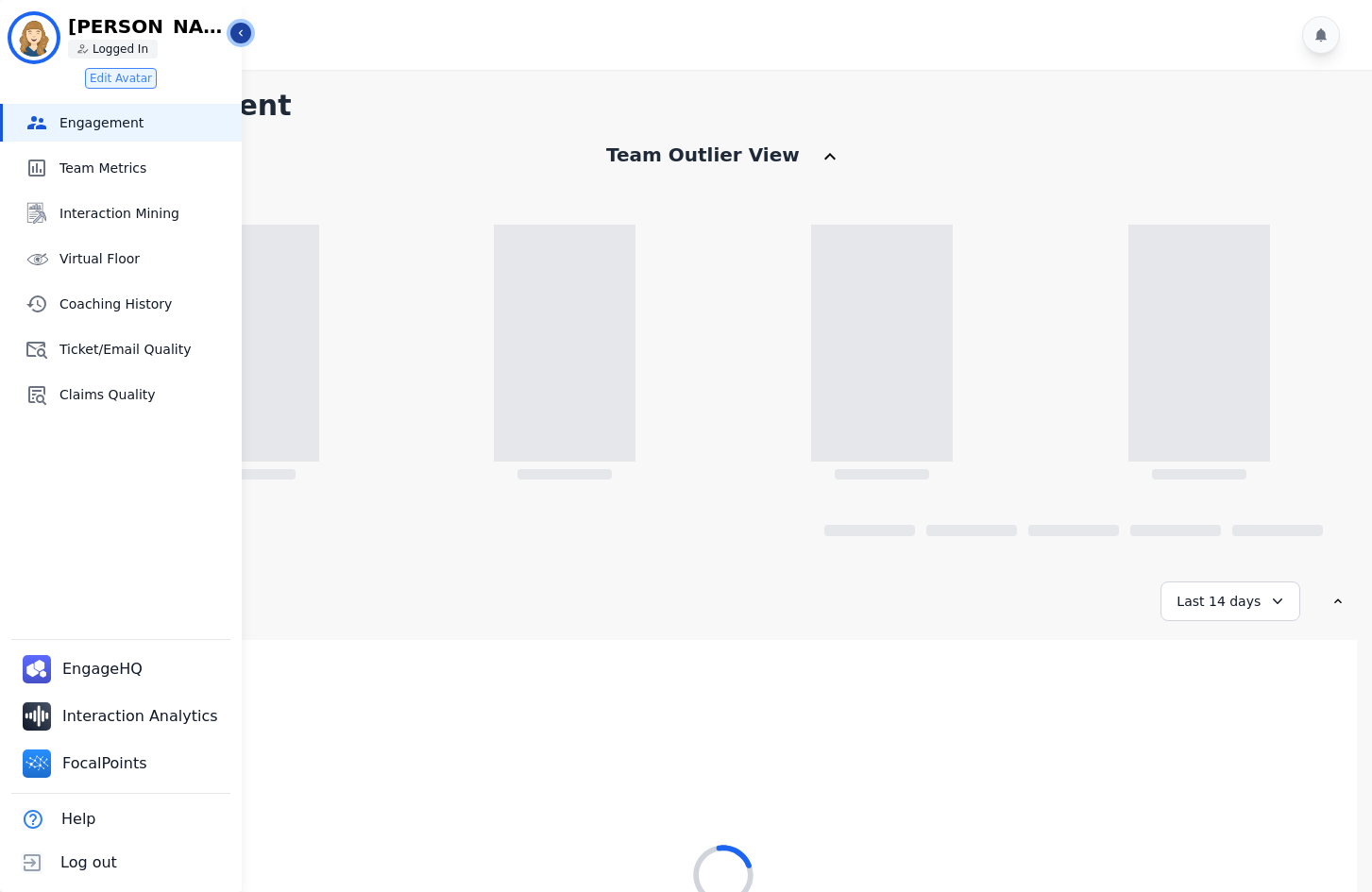
click at [244, 37] on icon "Sidebar" at bounding box center [240, 32] width 13 height 13
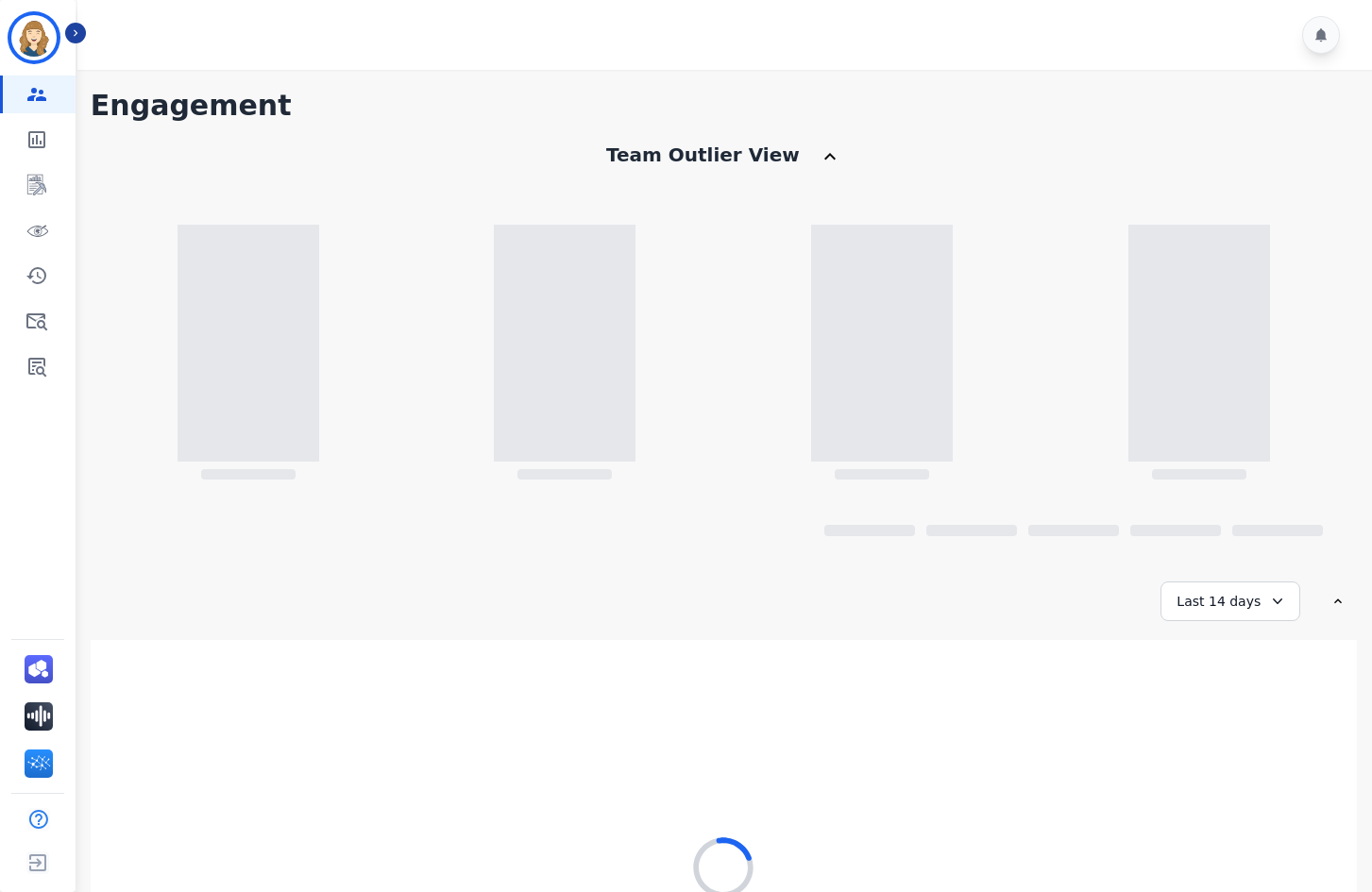
click at [899, 595] on div "**********" at bounding box center [718, 601] width 1255 height 39
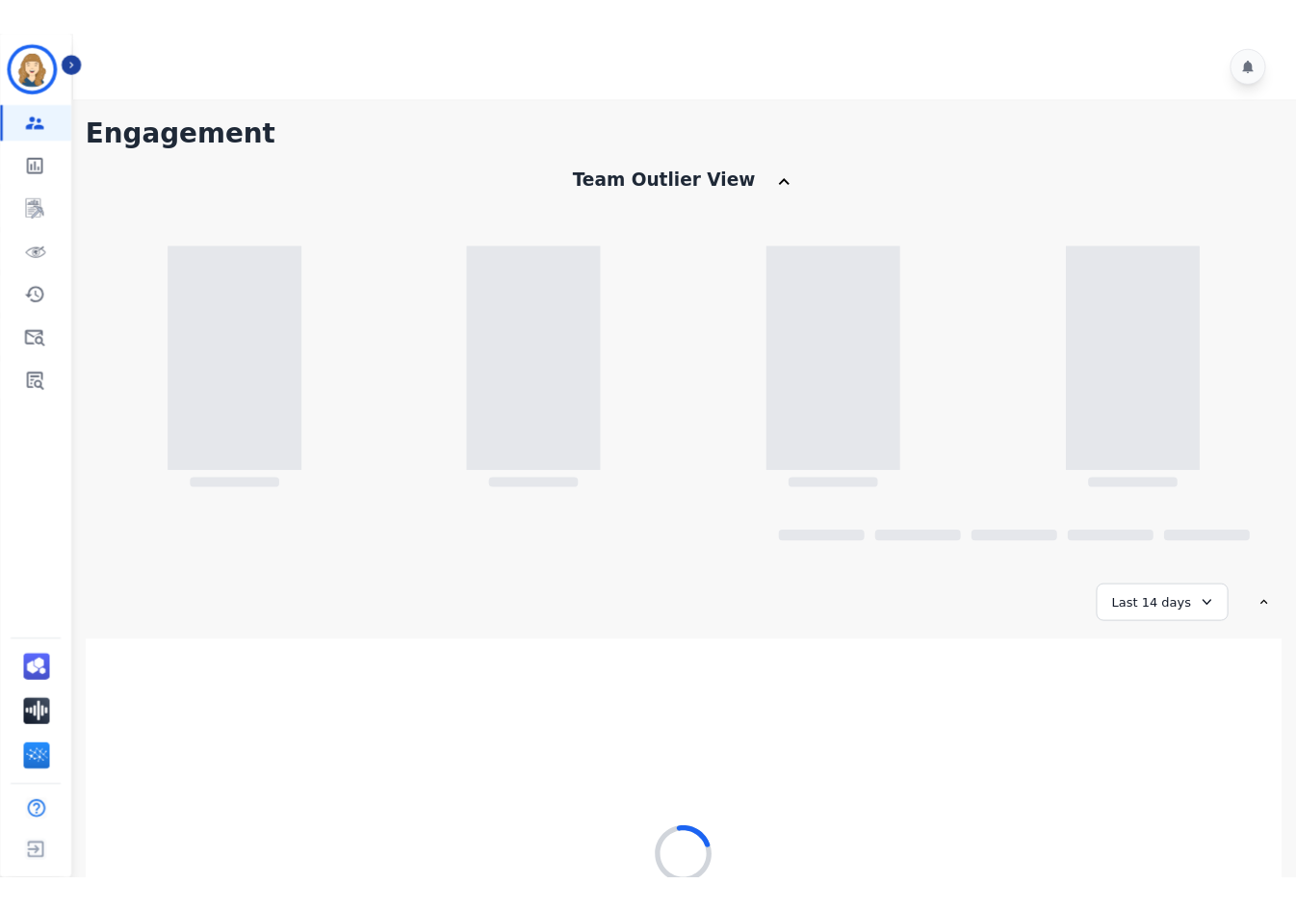
scroll to position [224, 0]
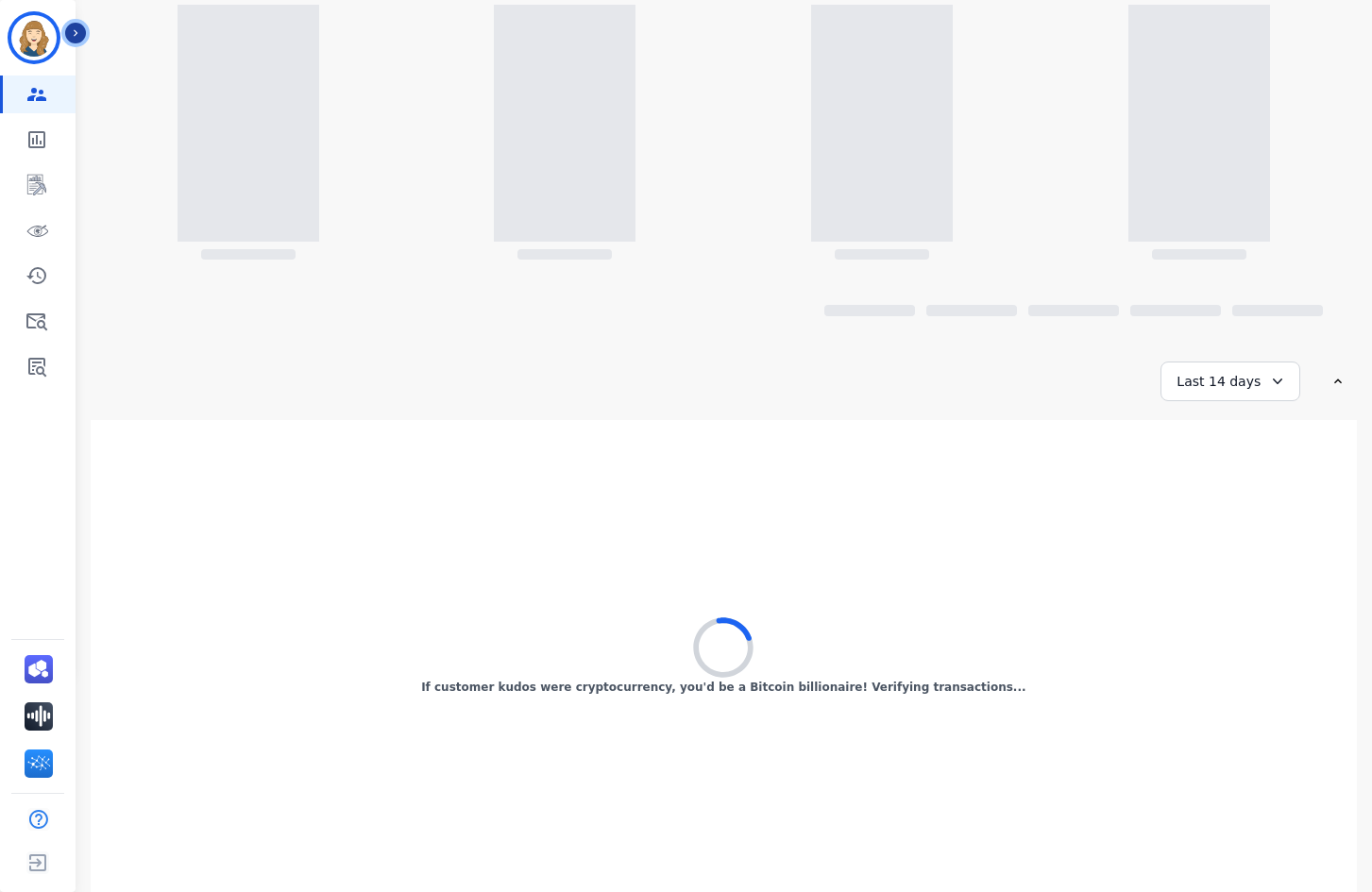
click at [81, 28] on icon "Sidebar" at bounding box center [75, 32] width 13 height 13
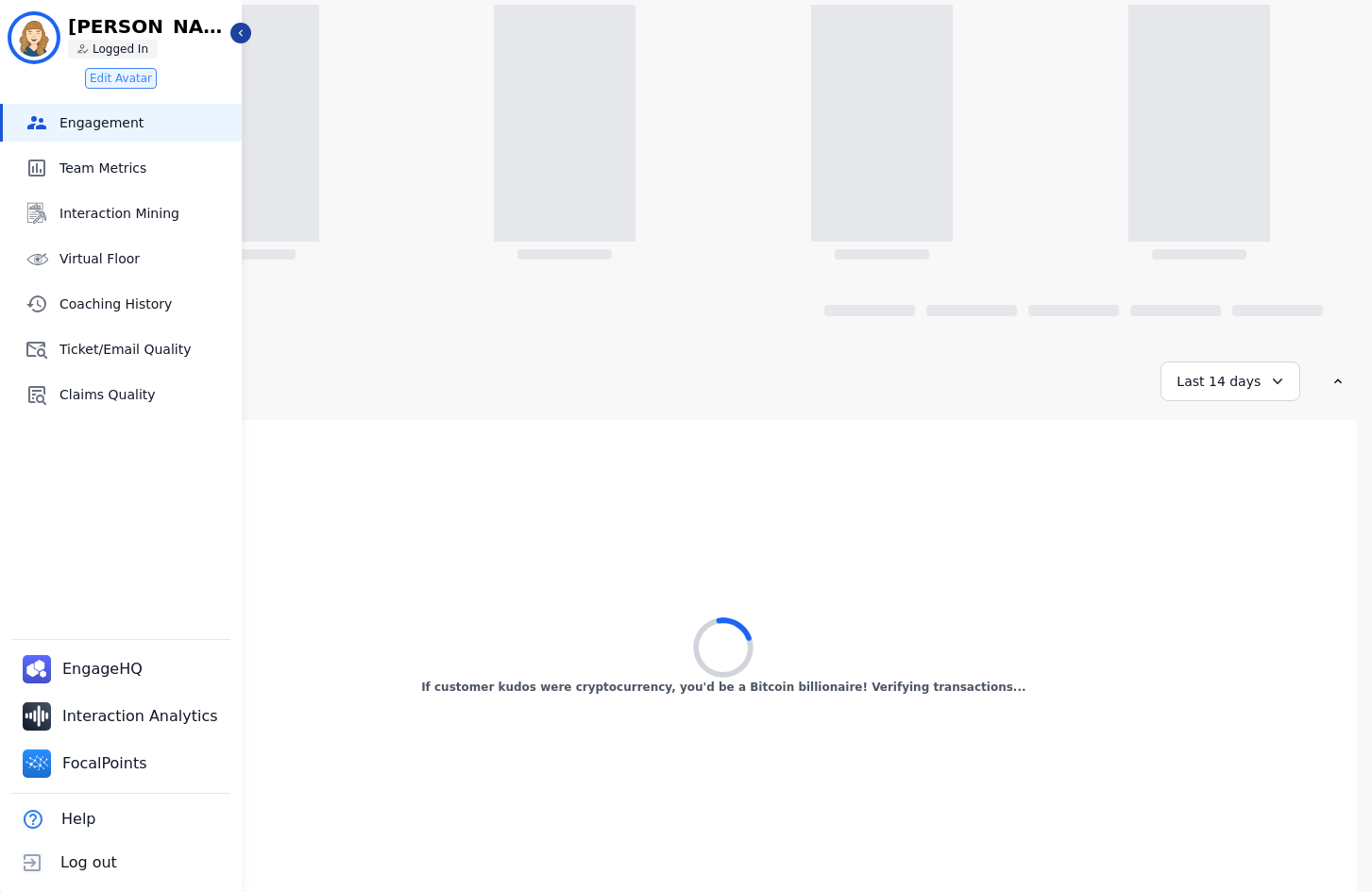
click at [225, 34] on p "[PERSON_NAME]" at bounding box center [148, 25] width 161 height 19
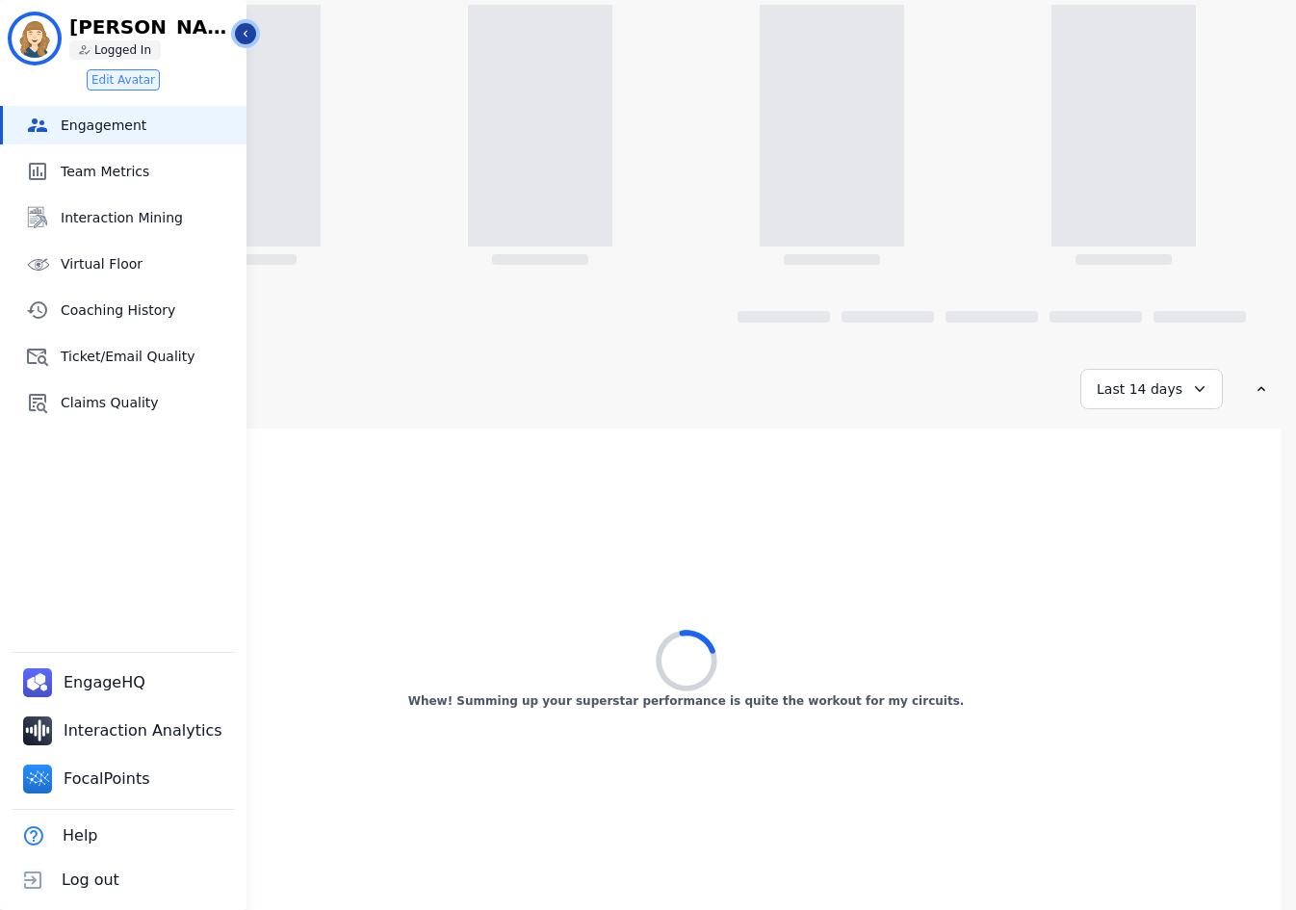
click at [244, 33] on icon "Sidebar" at bounding box center [245, 33] width 13 height 13
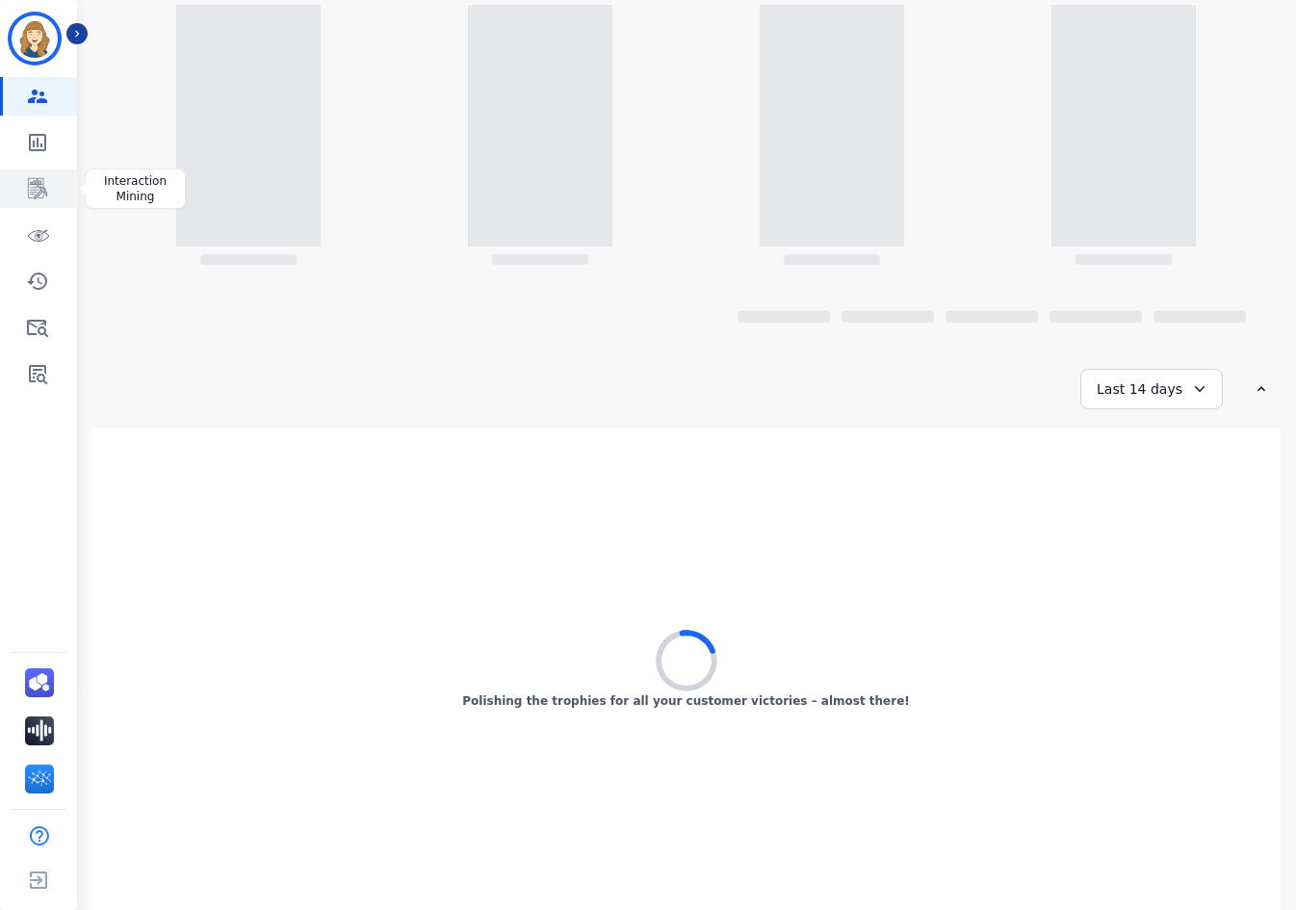
click at [41, 199] on icon "Sidebar" at bounding box center [37, 188] width 23 height 23
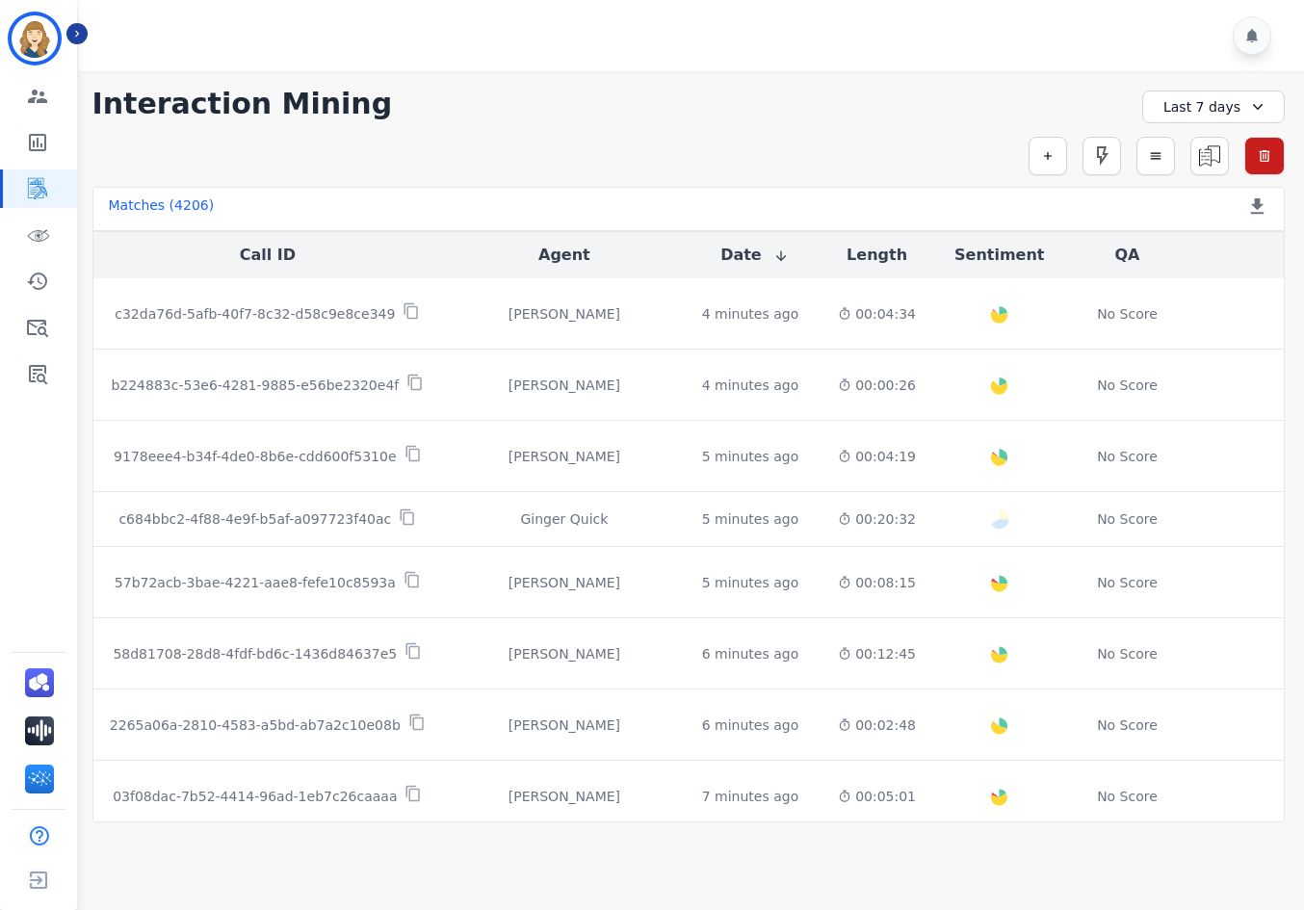
click at [935, 106] on div "**********" at bounding box center [688, 104] width 1192 height 35
click at [1109, 121] on div "+72" at bounding box center [1101, 108] width 33 height 33
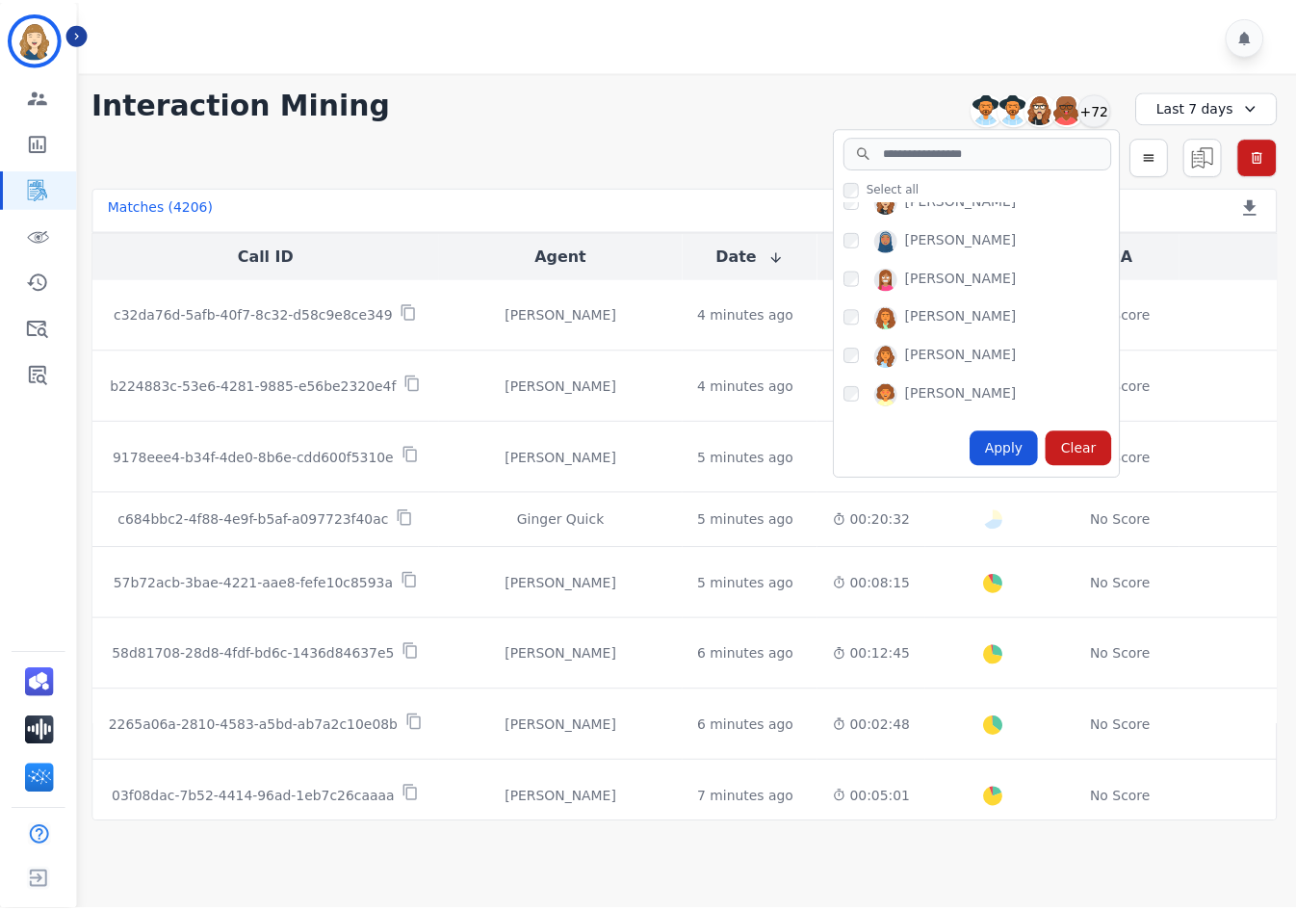
scroll to position [771, 0]
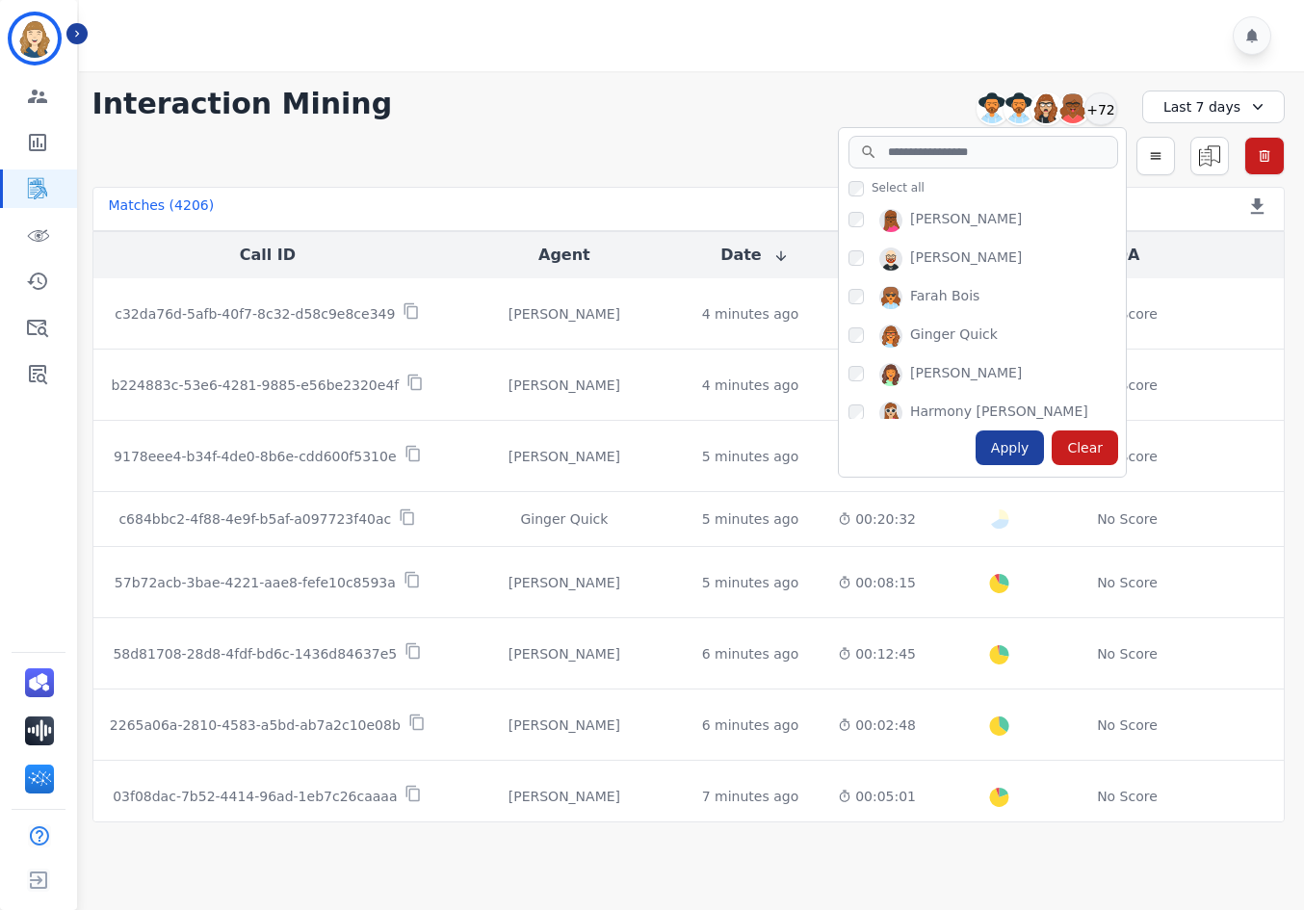
click at [1017, 452] on div "Apply" at bounding box center [1010, 448] width 69 height 35
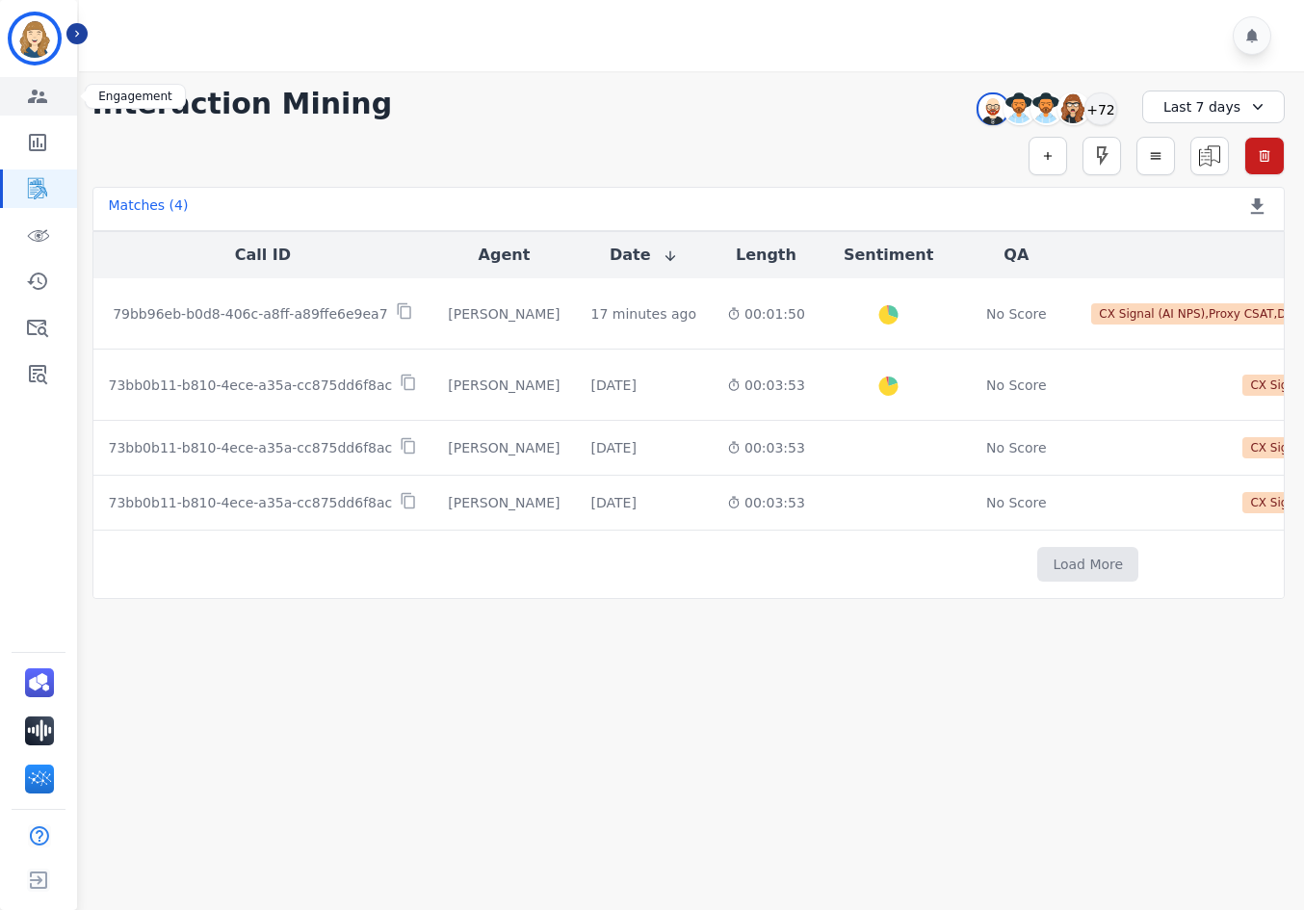
click at [55, 102] on link "Sidebar" at bounding box center [40, 96] width 74 height 39
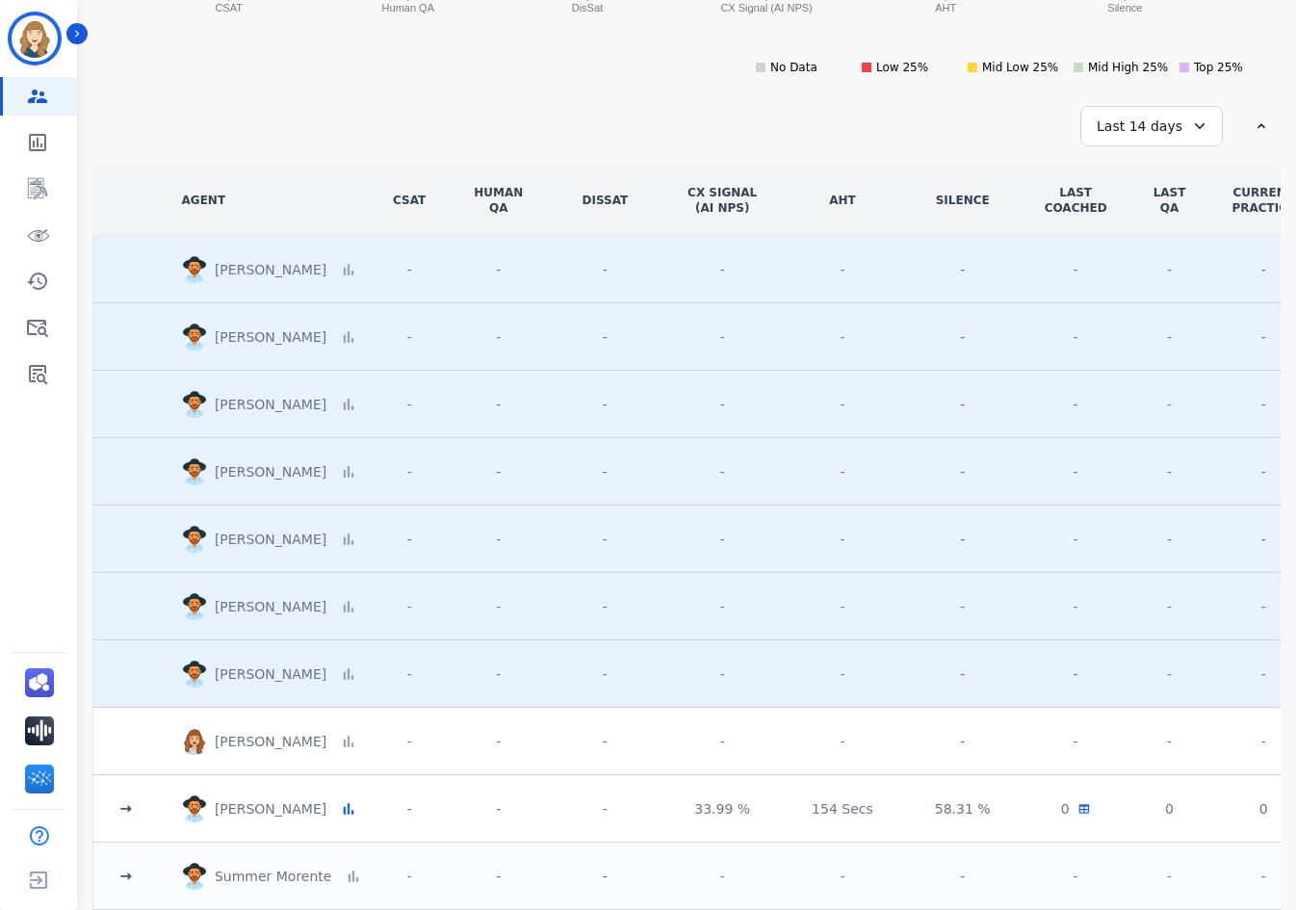
scroll to position [482, 0]
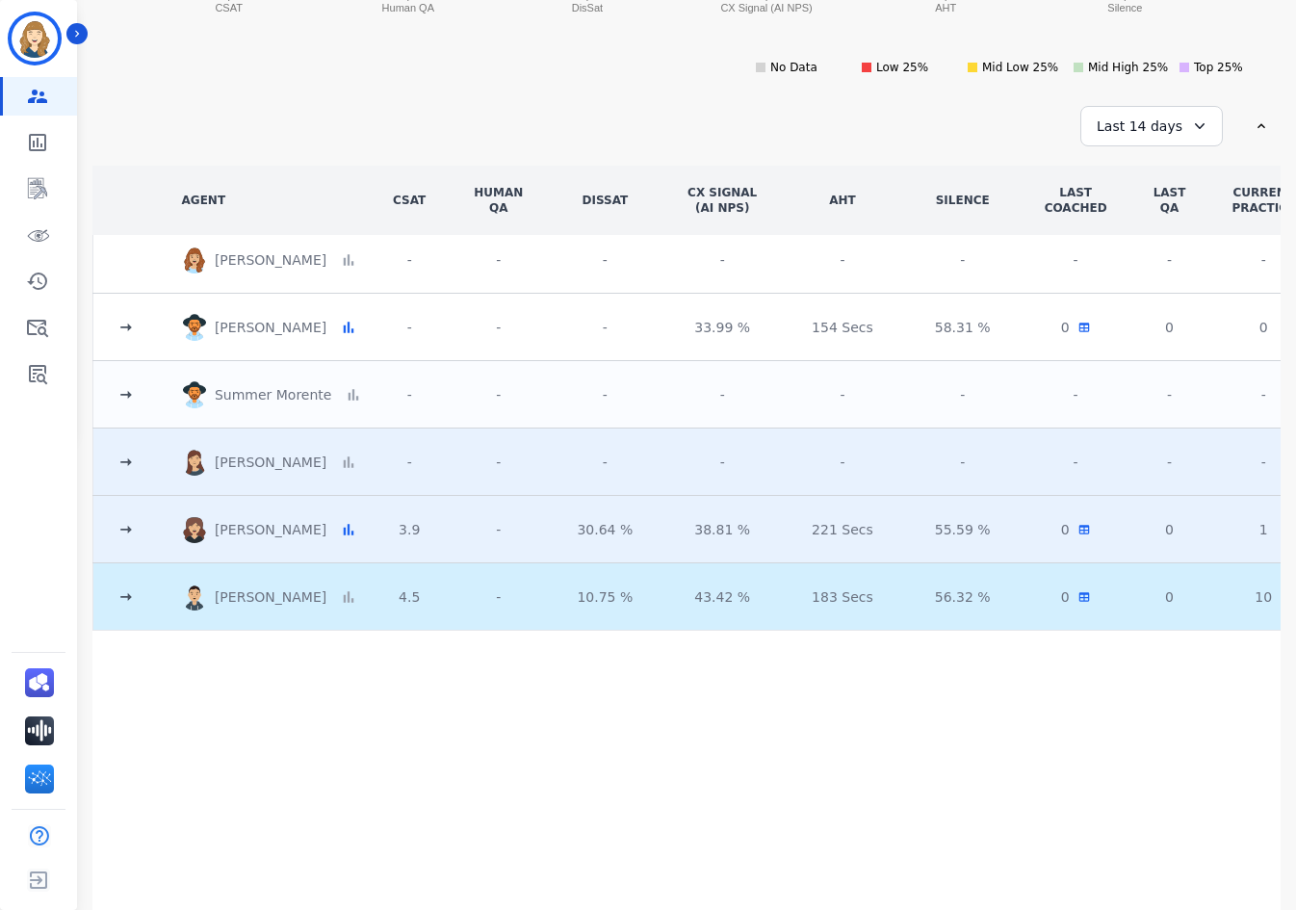
click at [117, 589] on icon at bounding box center [126, 597] width 19 height 19
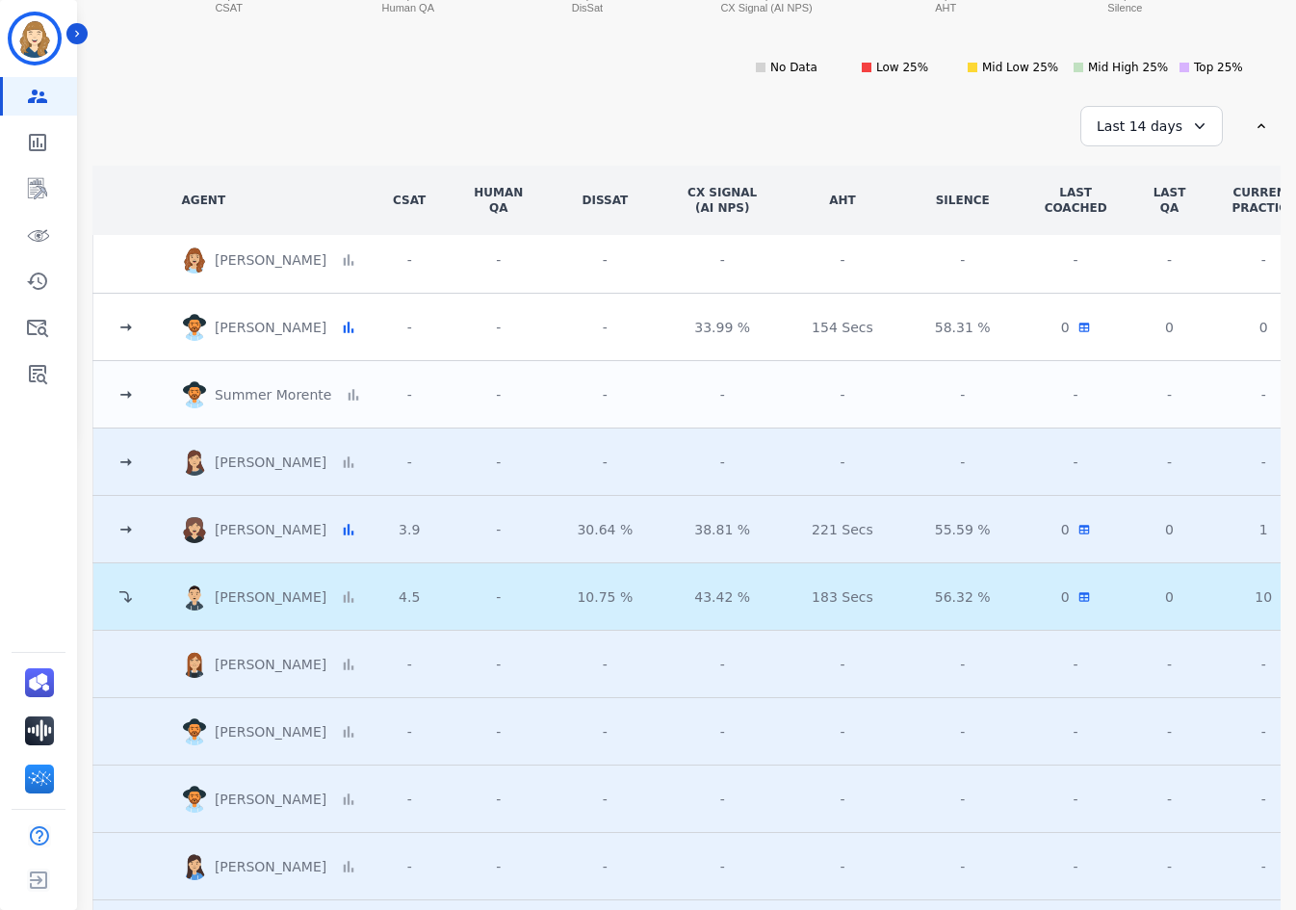
click at [123, 528] on icon at bounding box center [126, 529] width 19 height 19
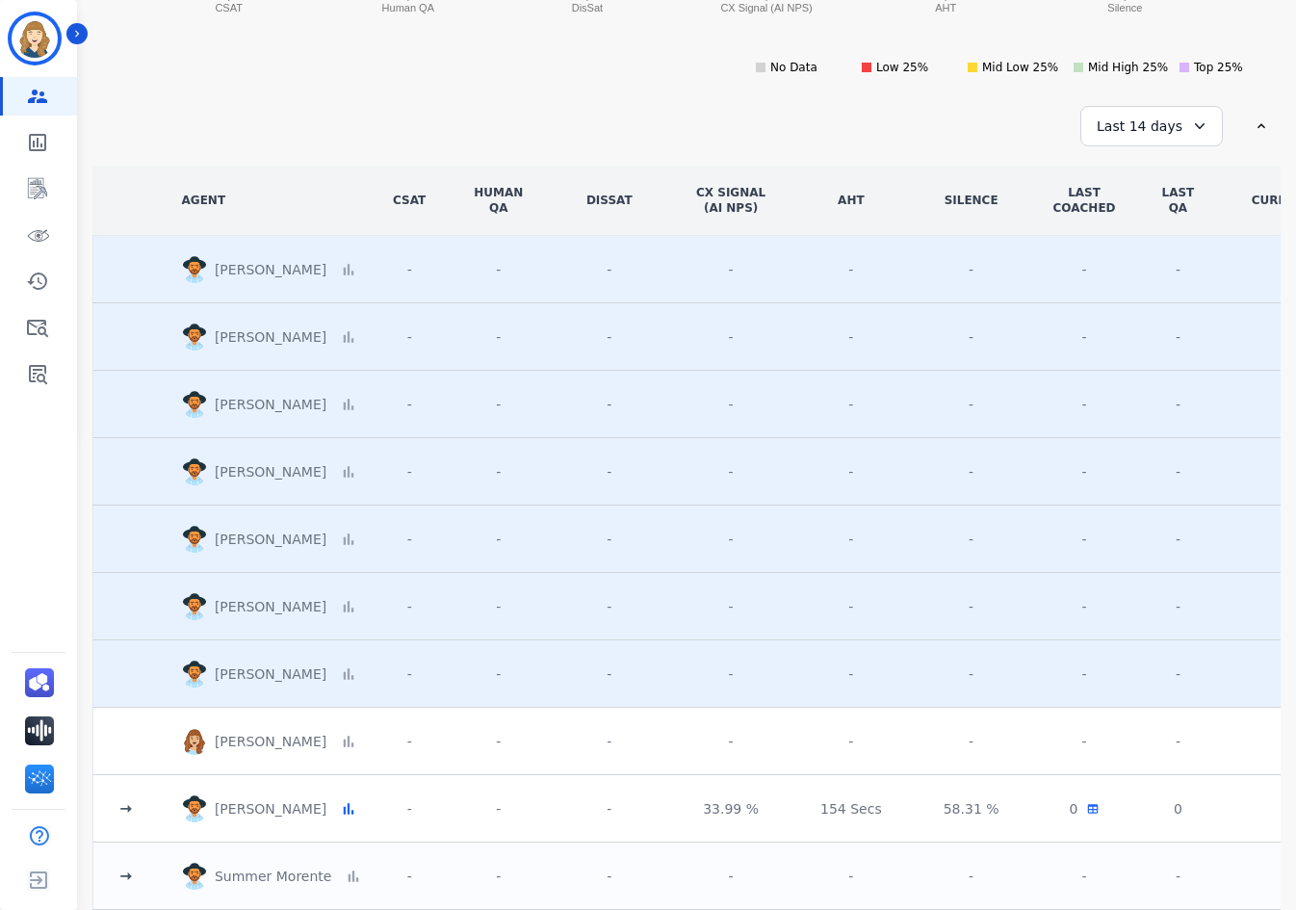
scroll to position [0, 0]
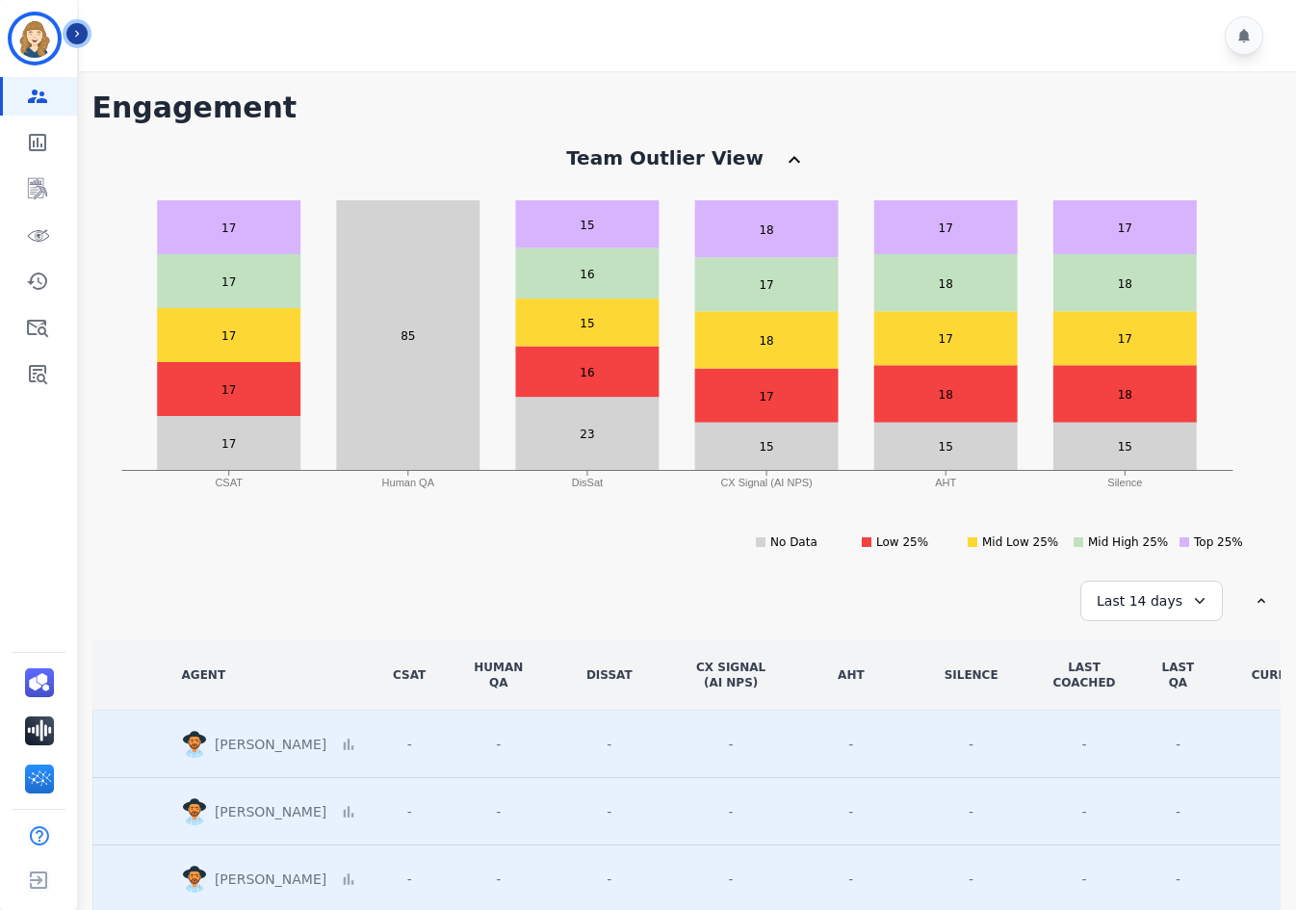
click at [73, 41] on button "Icon description" at bounding box center [76, 33] width 21 height 21
